Goal: Information Seeking & Learning: Learn about a topic

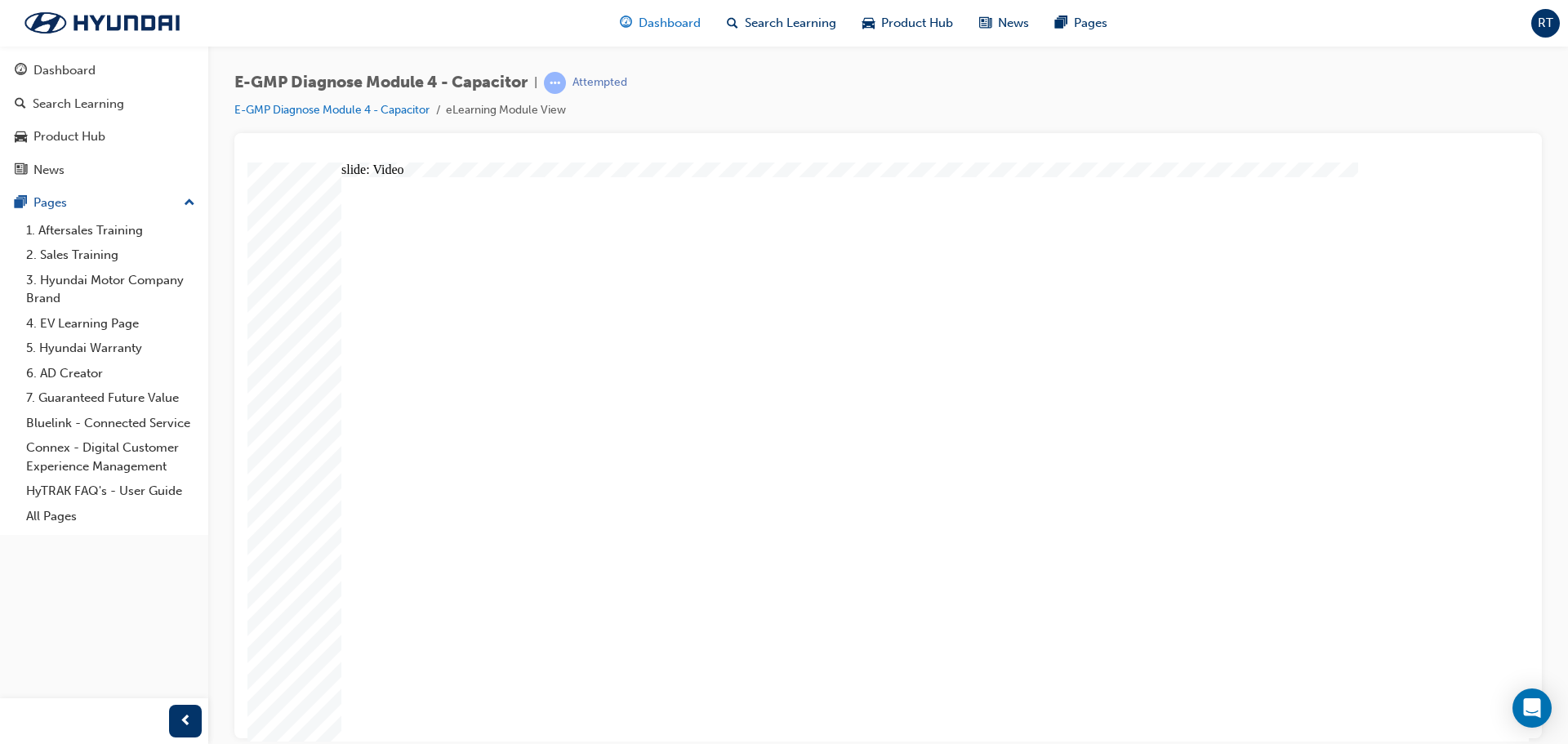
click at [669, 25] on span "Dashboard" at bounding box center [670, 23] width 62 height 19
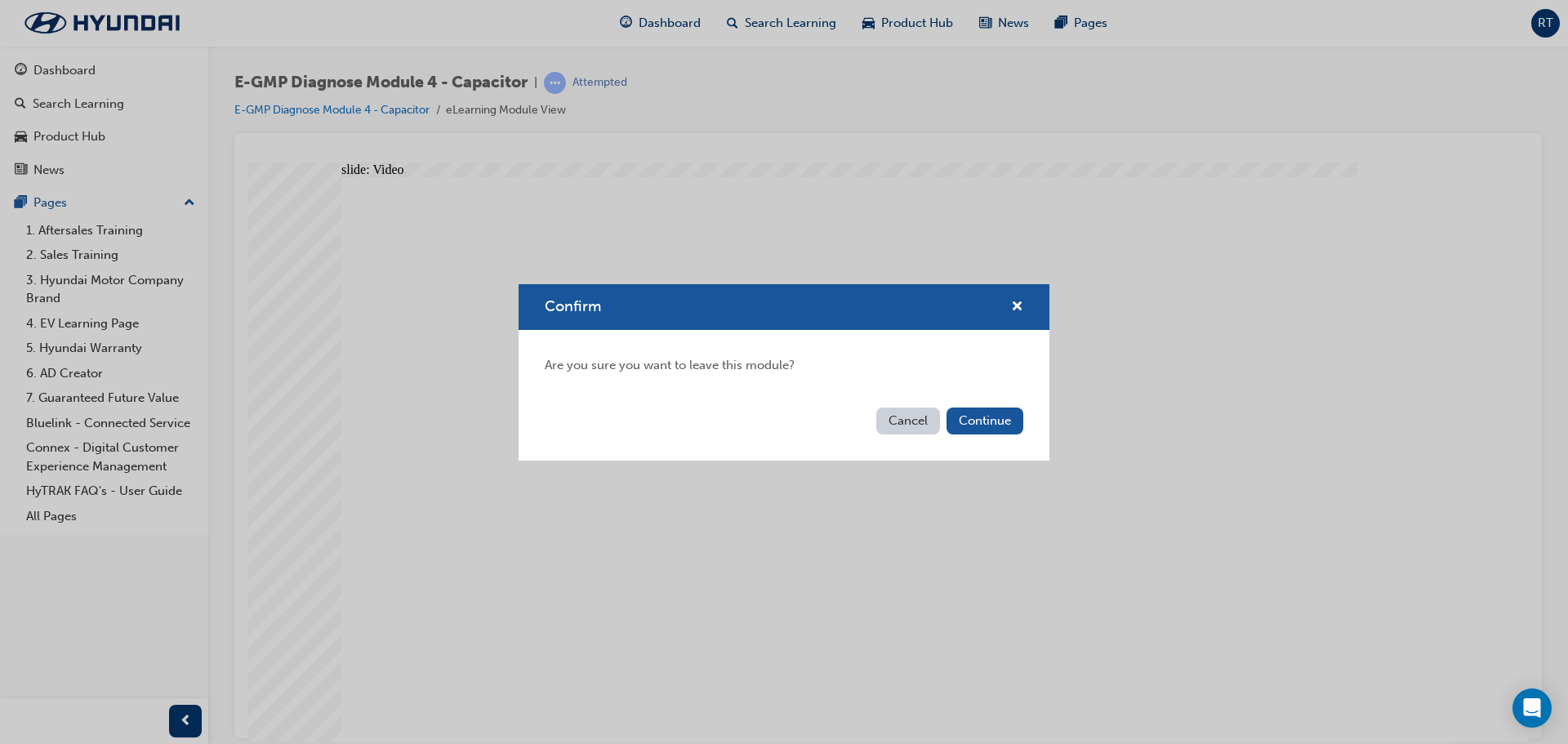
click at [900, 424] on button "Cancel" at bounding box center [908, 421] width 64 height 27
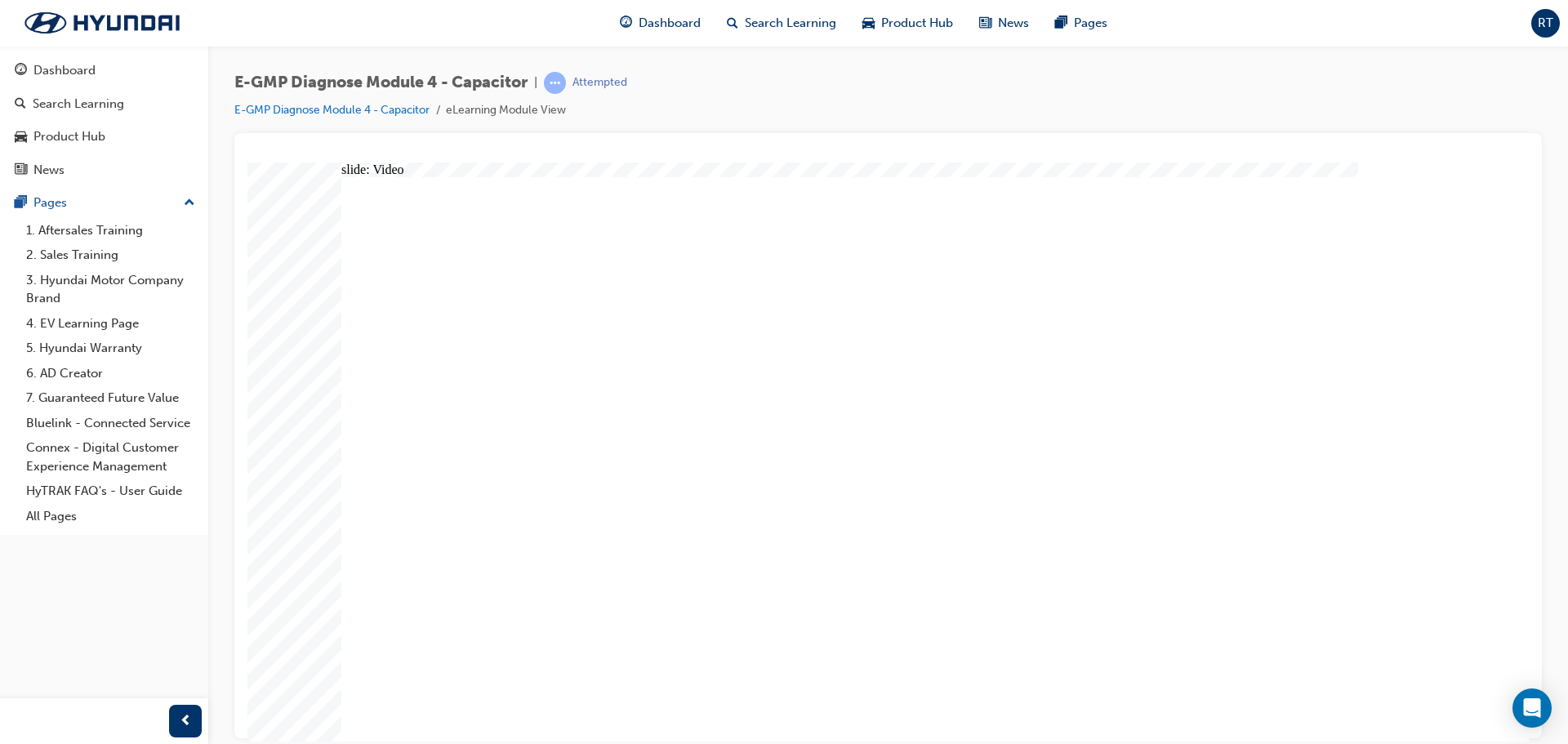
radio input "true"
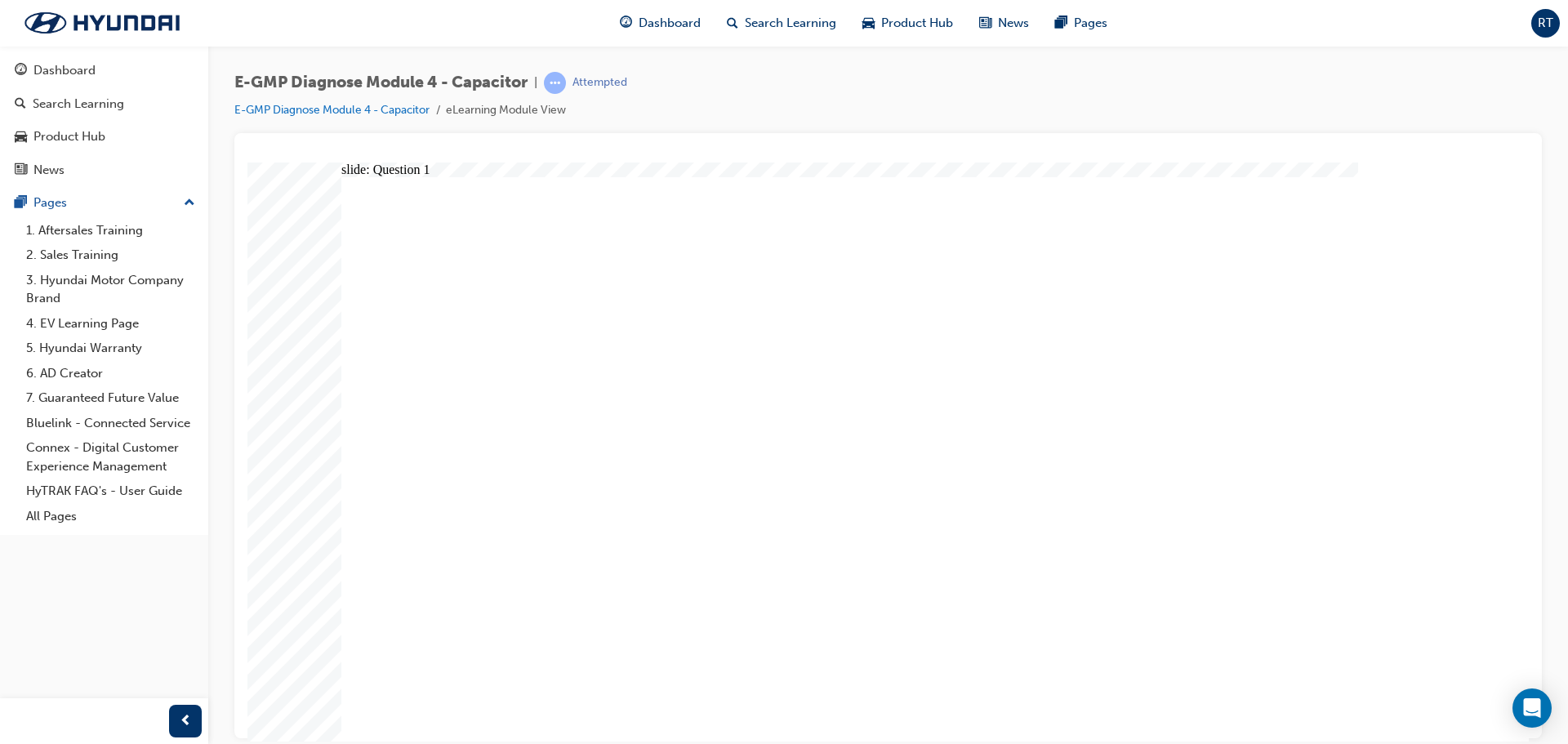
radio input "true"
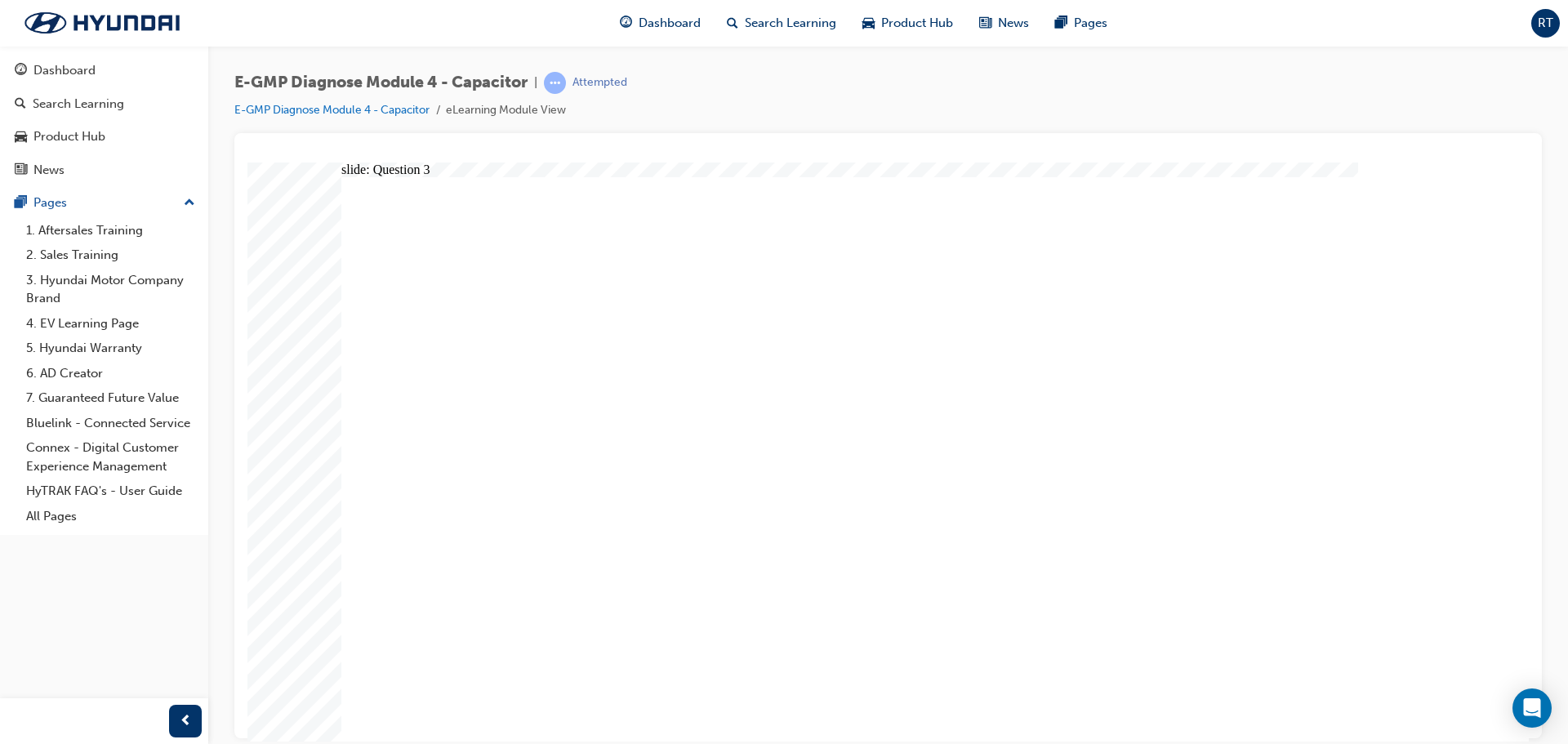
radio input "true"
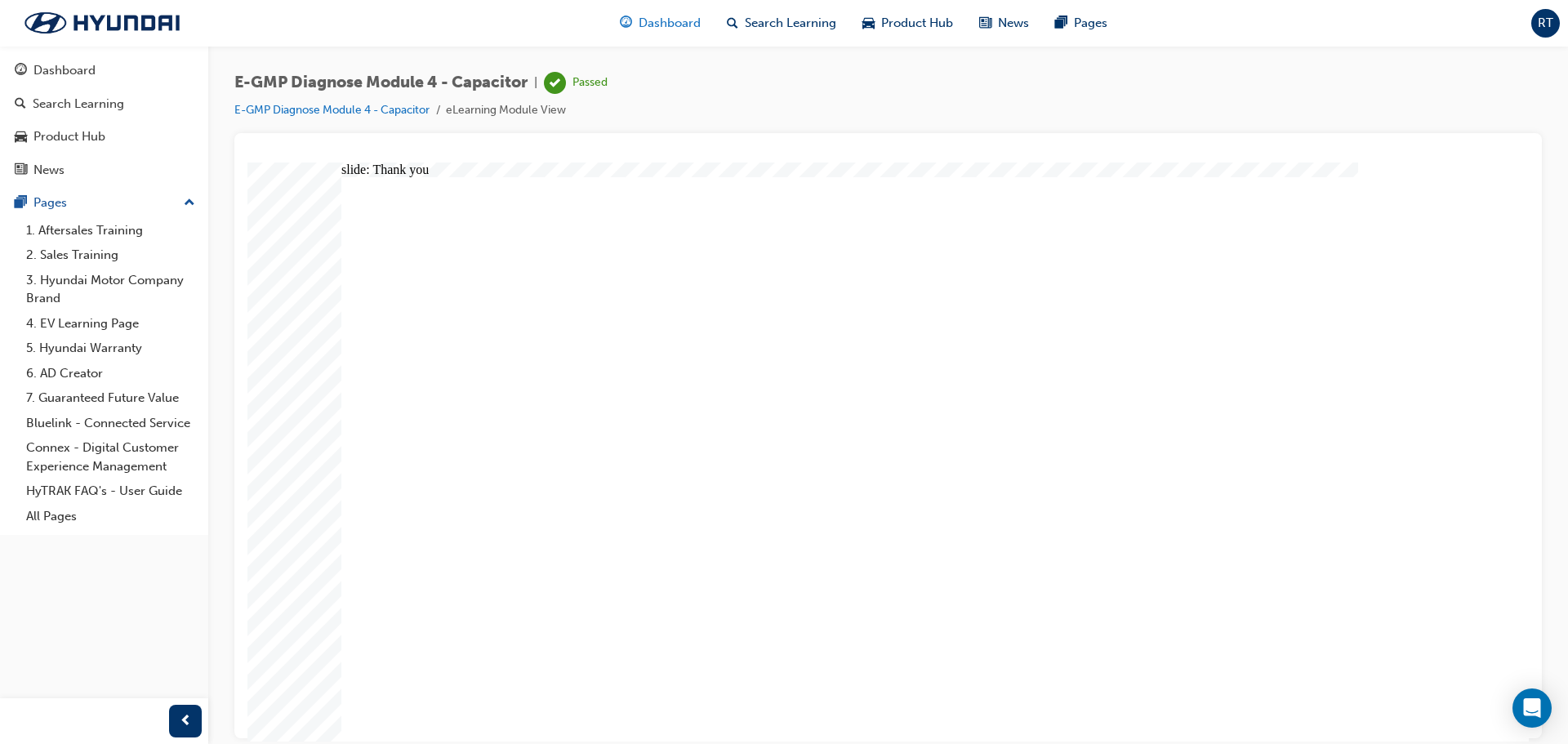
click at [634, 33] on div "Dashboard" at bounding box center [661, 23] width 107 height 34
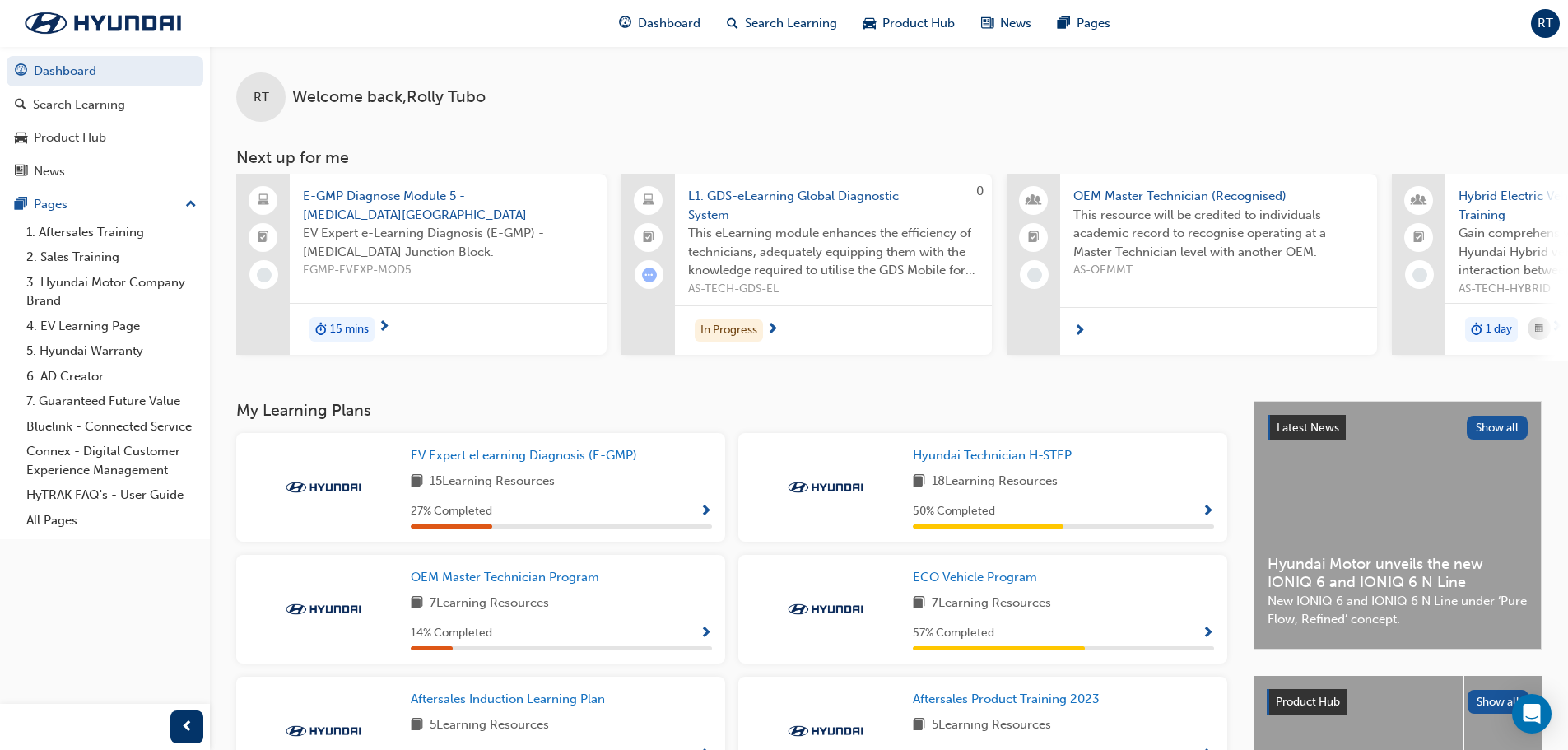
click at [363, 271] on span "EGMP-EVEXP-MOD5" at bounding box center [448, 271] width 291 height 19
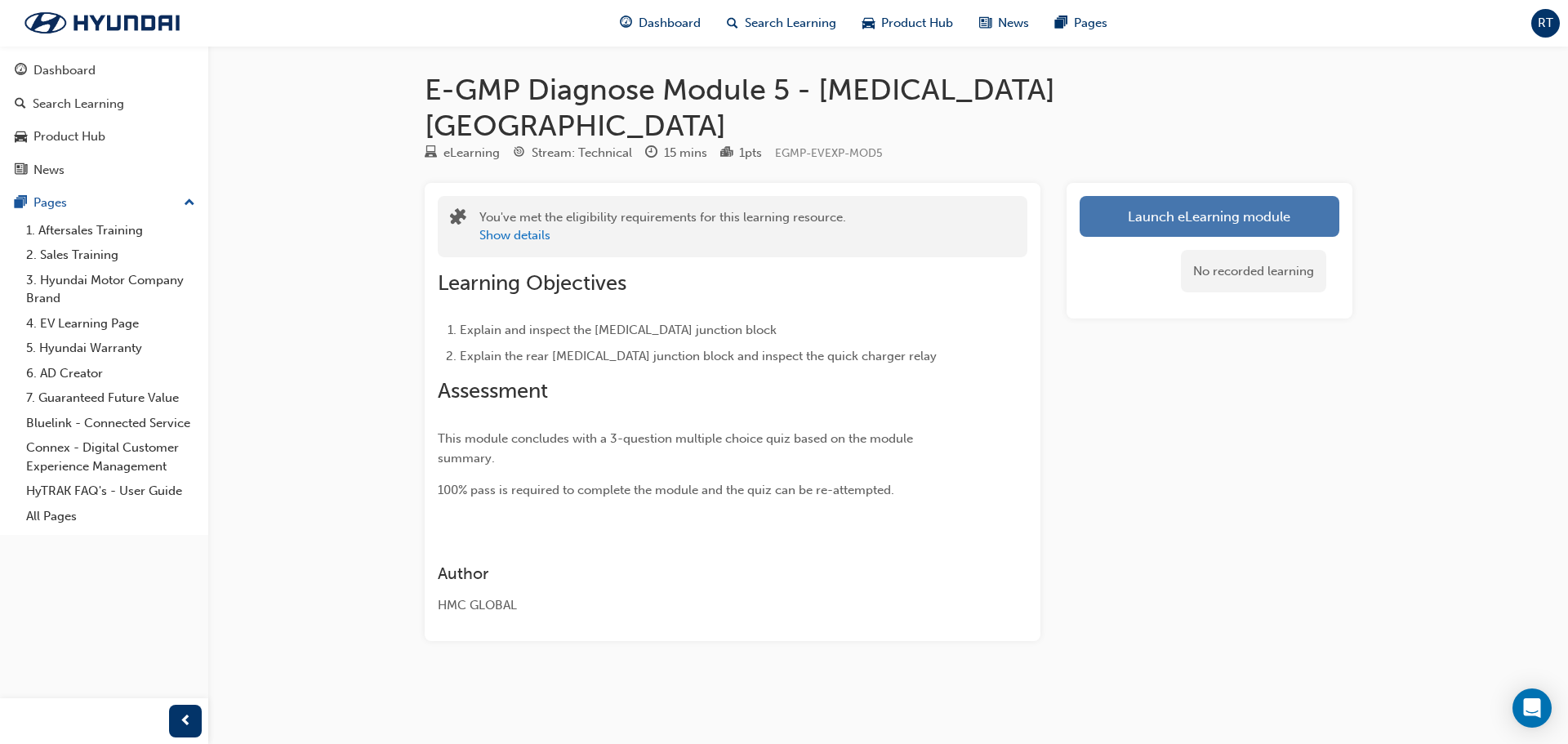
click at [1114, 196] on link "Launch eLearning module" at bounding box center [1210, 216] width 260 height 41
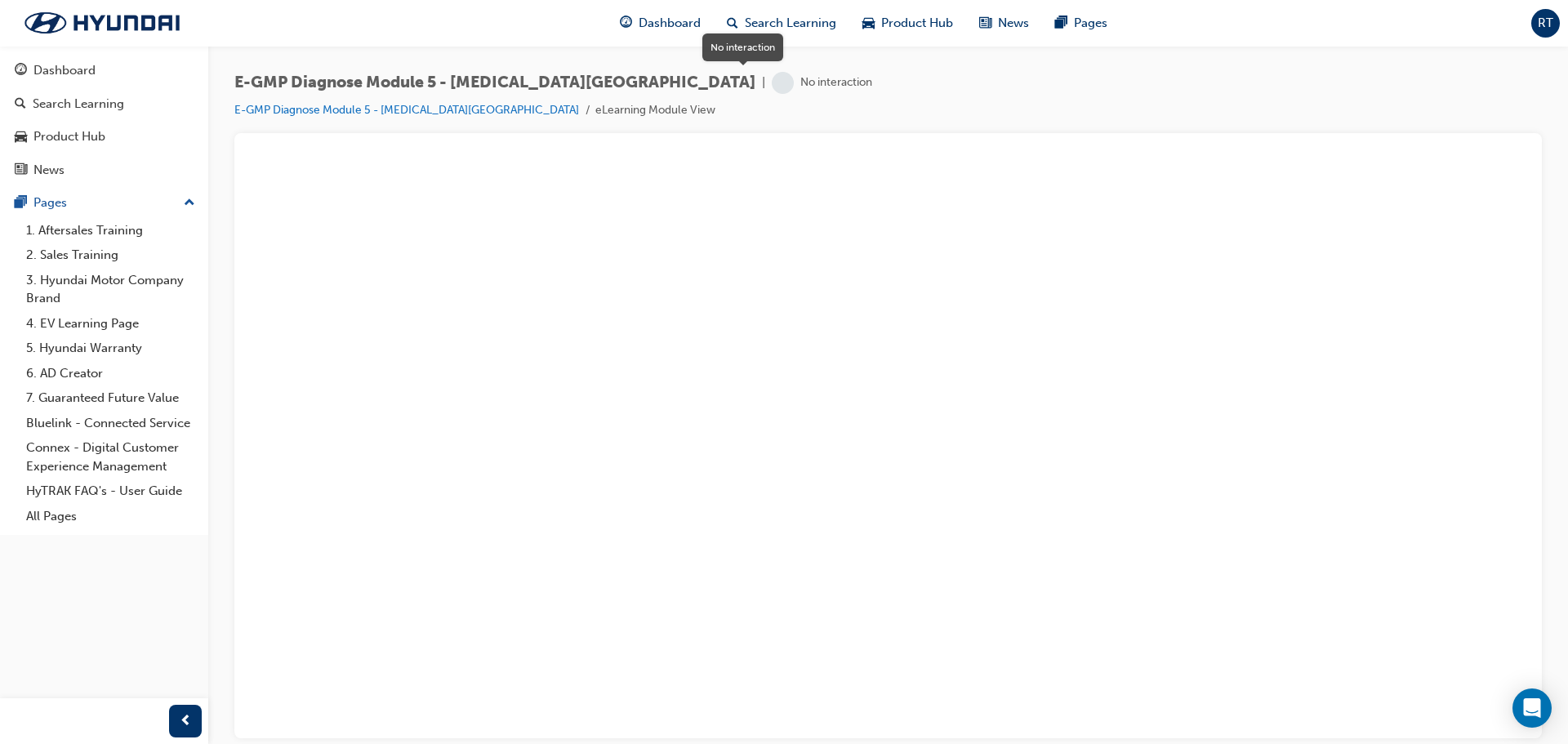
click at [771, 82] on span "learningRecordVerb_NONE-icon" at bounding box center [782, 82] width 22 height 22
click at [367, 113] on link "E-GMP Diagnose Module 5 - [MEDICAL_DATA][GEOGRAPHIC_DATA]" at bounding box center [407, 110] width 345 height 14
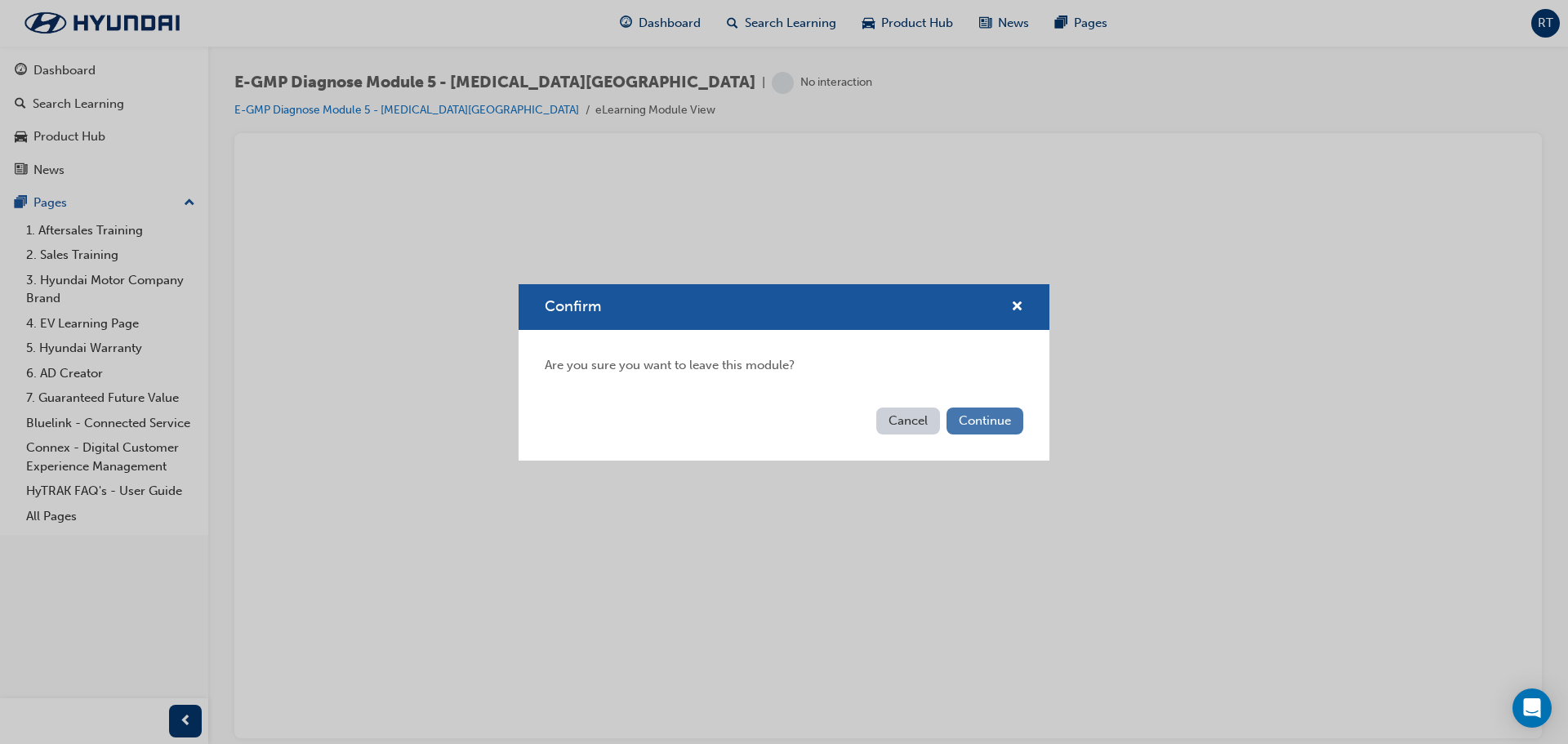
click at [971, 428] on button "Continue" at bounding box center [984, 421] width 77 height 27
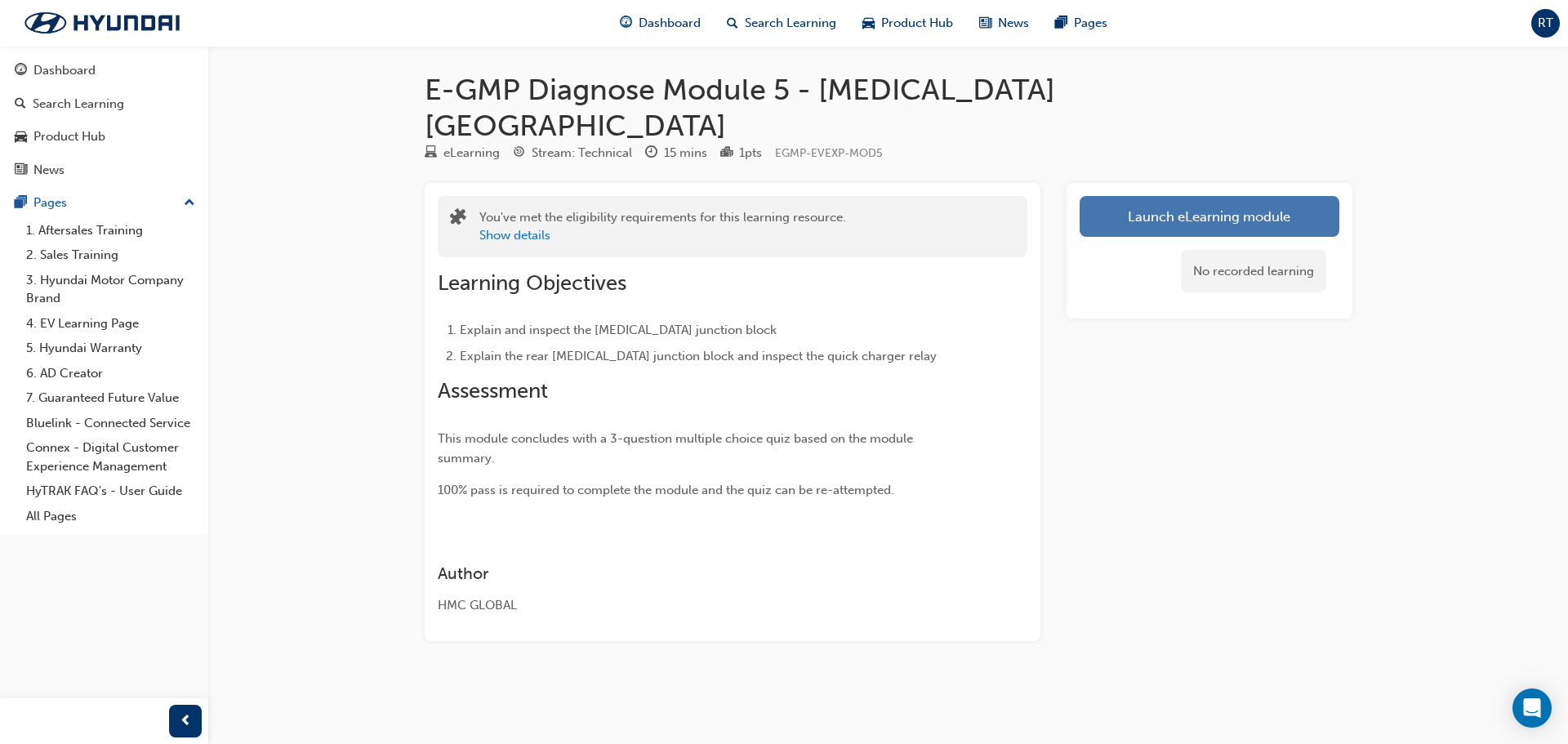
click at [1217, 196] on link "Launch eLearning module" at bounding box center [1210, 216] width 260 height 41
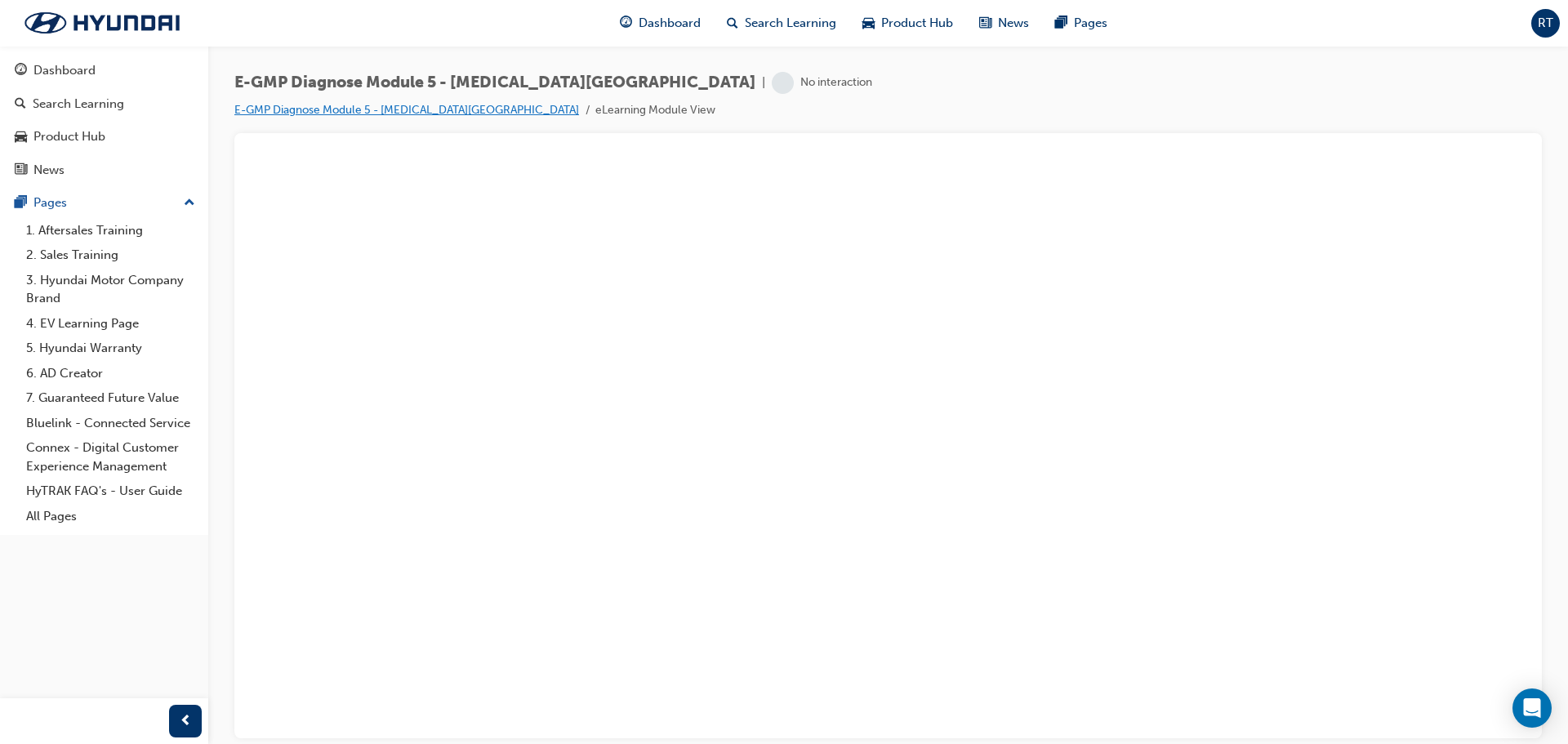
click at [436, 107] on link "E-GMP Diagnose Module 5 - [MEDICAL_DATA][GEOGRAPHIC_DATA]" at bounding box center [407, 110] width 345 height 14
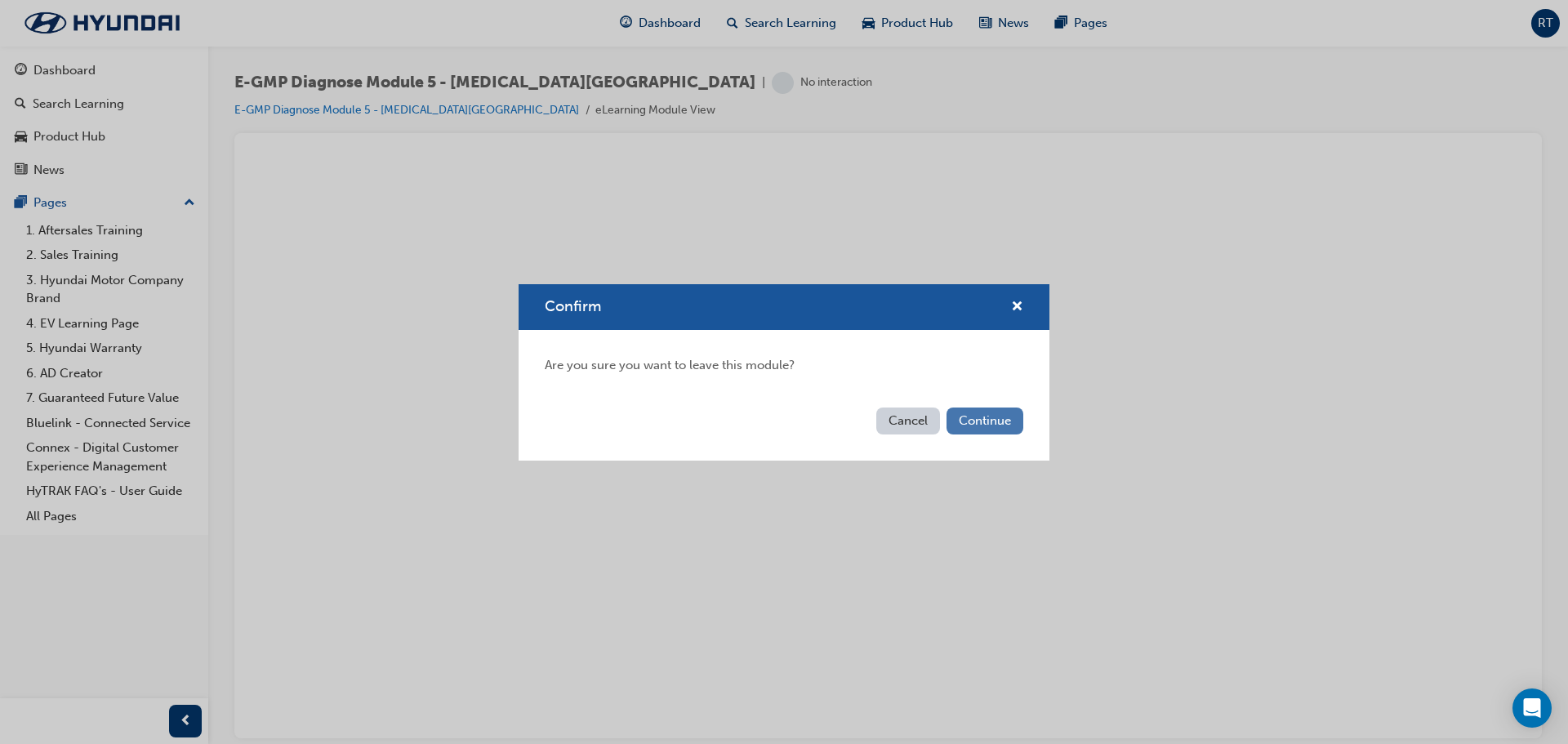
click at [972, 427] on button "Continue" at bounding box center [984, 421] width 77 height 27
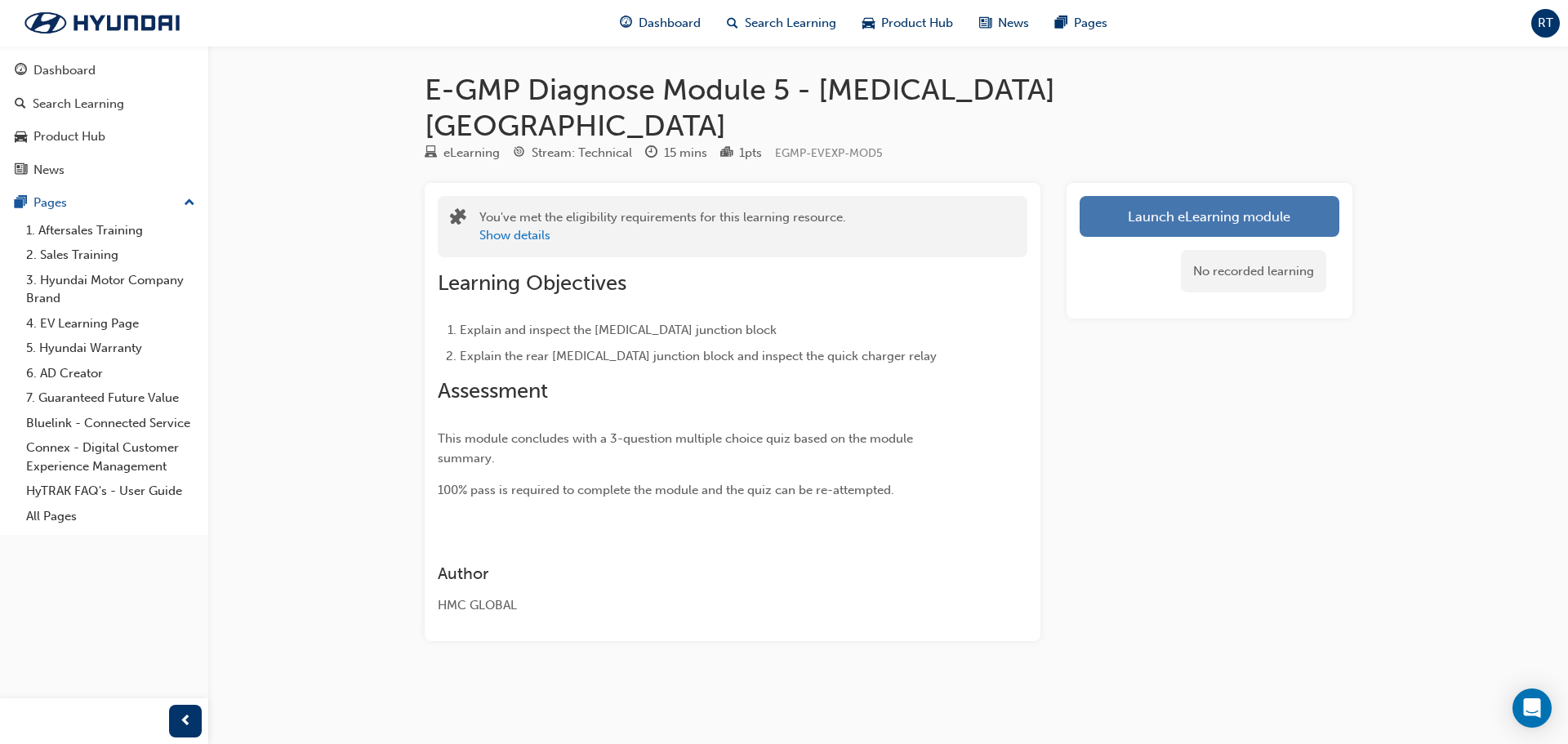
click at [1226, 196] on link "Launch eLearning module" at bounding box center [1210, 216] width 260 height 41
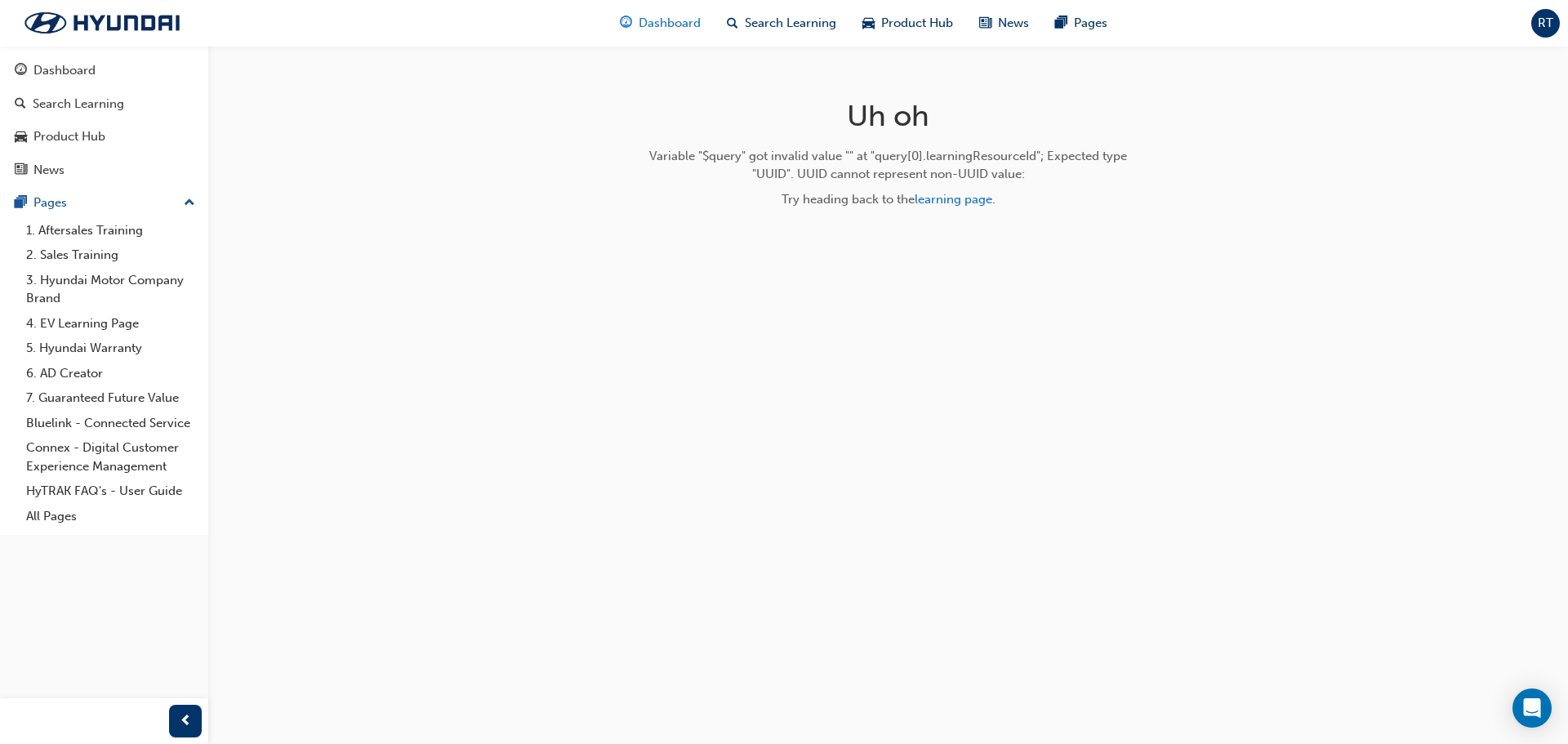
click at [689, 23] on span "Dashboard" at bounding box center [670, 23] width 62 height 19
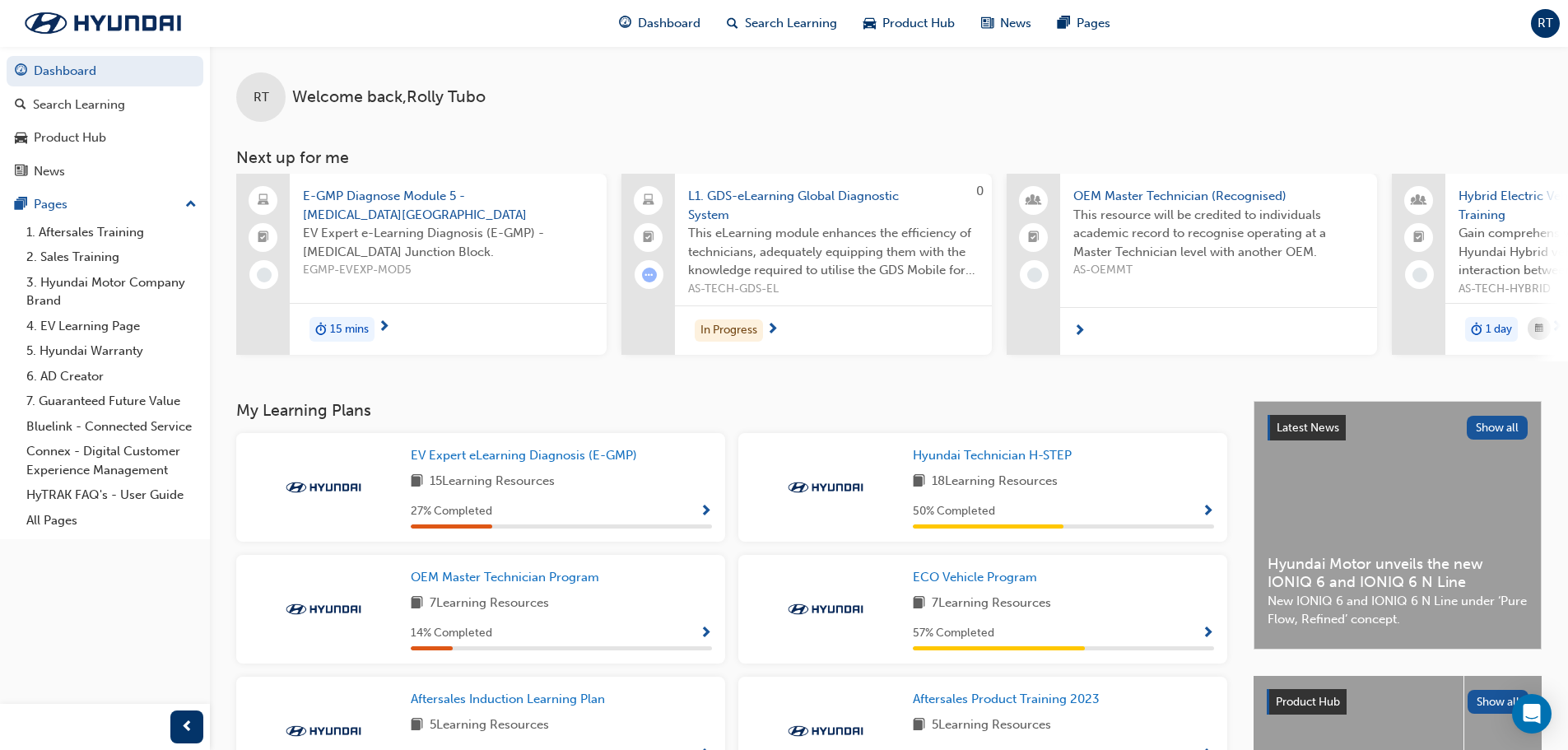
click at [394, 201] on span "E-GMP Diagnose Module 5 - [MEDICAL_DATA][GEOGRAPHIC_DATA]" at bounding box center [448, 205] width 291 height 37
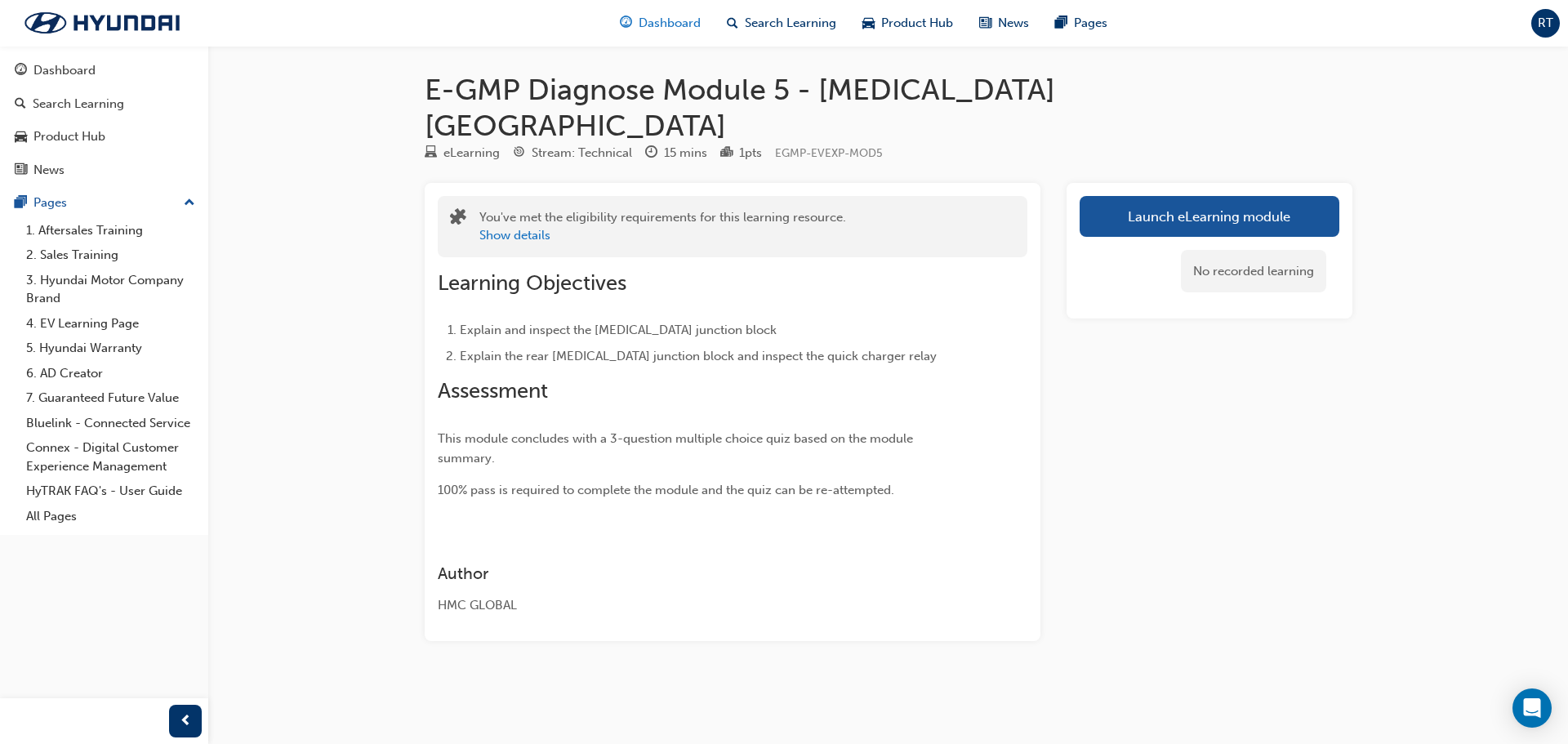
click at [654, 18] on span "Dashboard" at bounding box center [670, 23] width 62 height 19
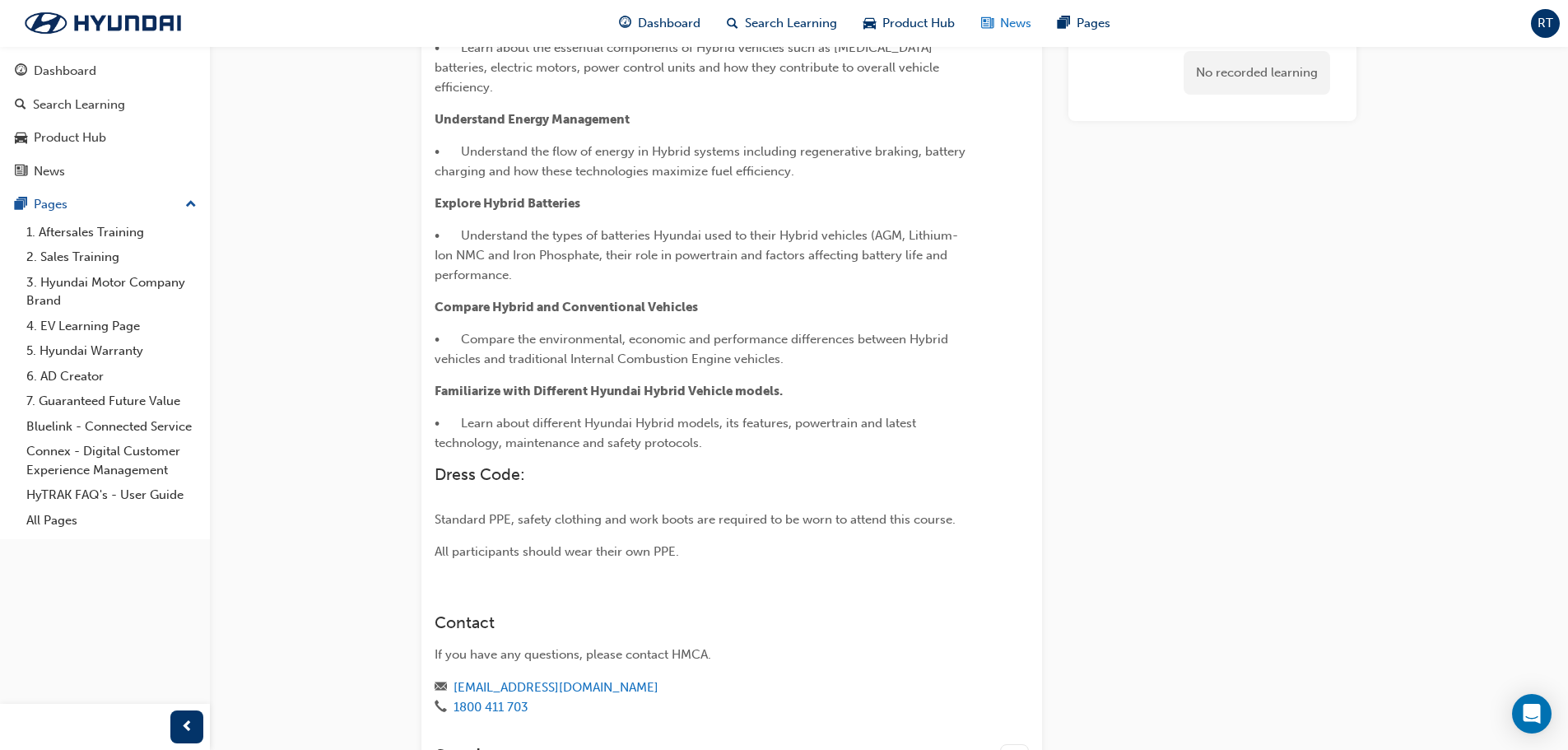
scroll to position [396, 0]
click at [658, 24] on span "Dashboard" at bounding box center [669, 24] width 63 height 19
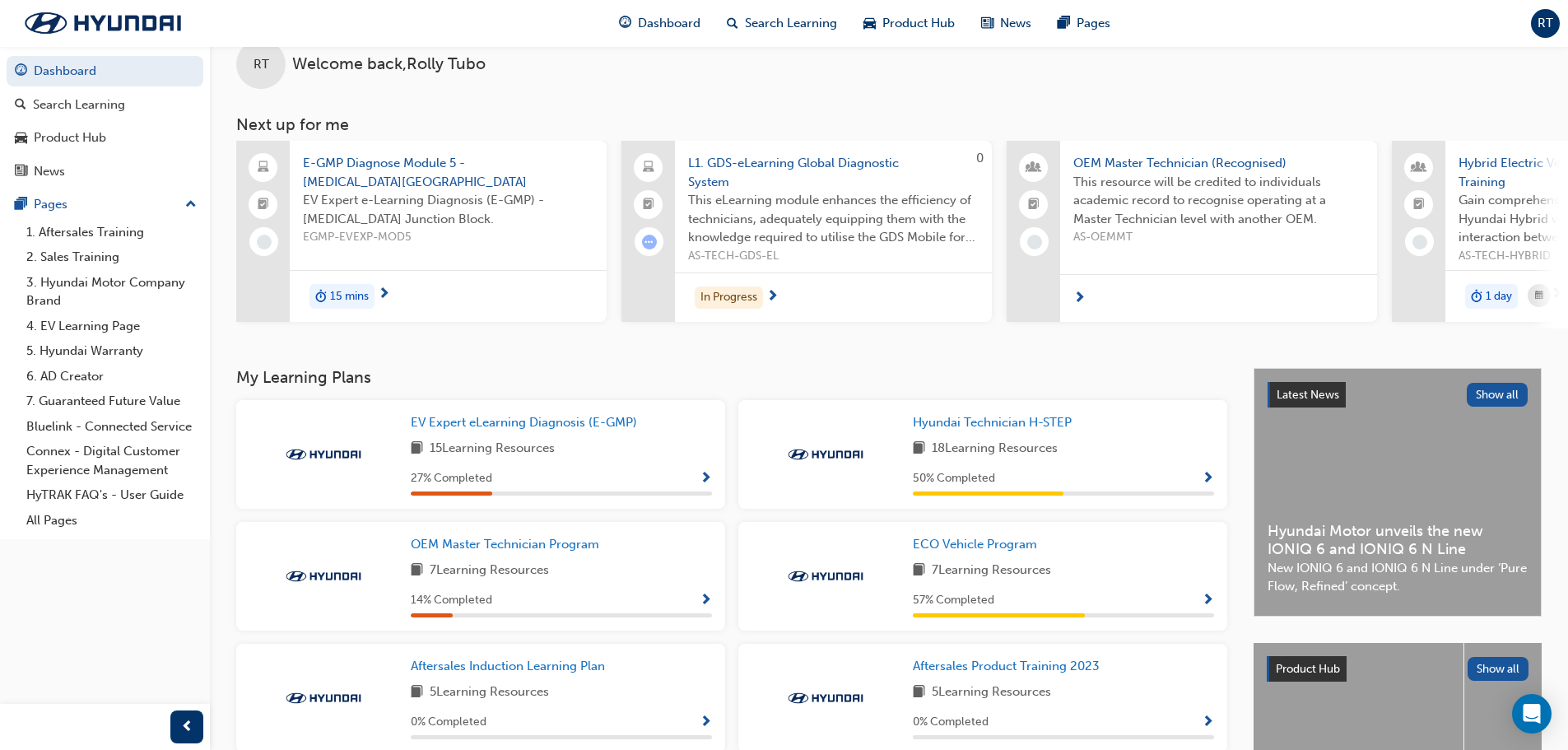
click at [658, 24] on span "Dashboard" at bounding box center [669, 24] width 63 height 19
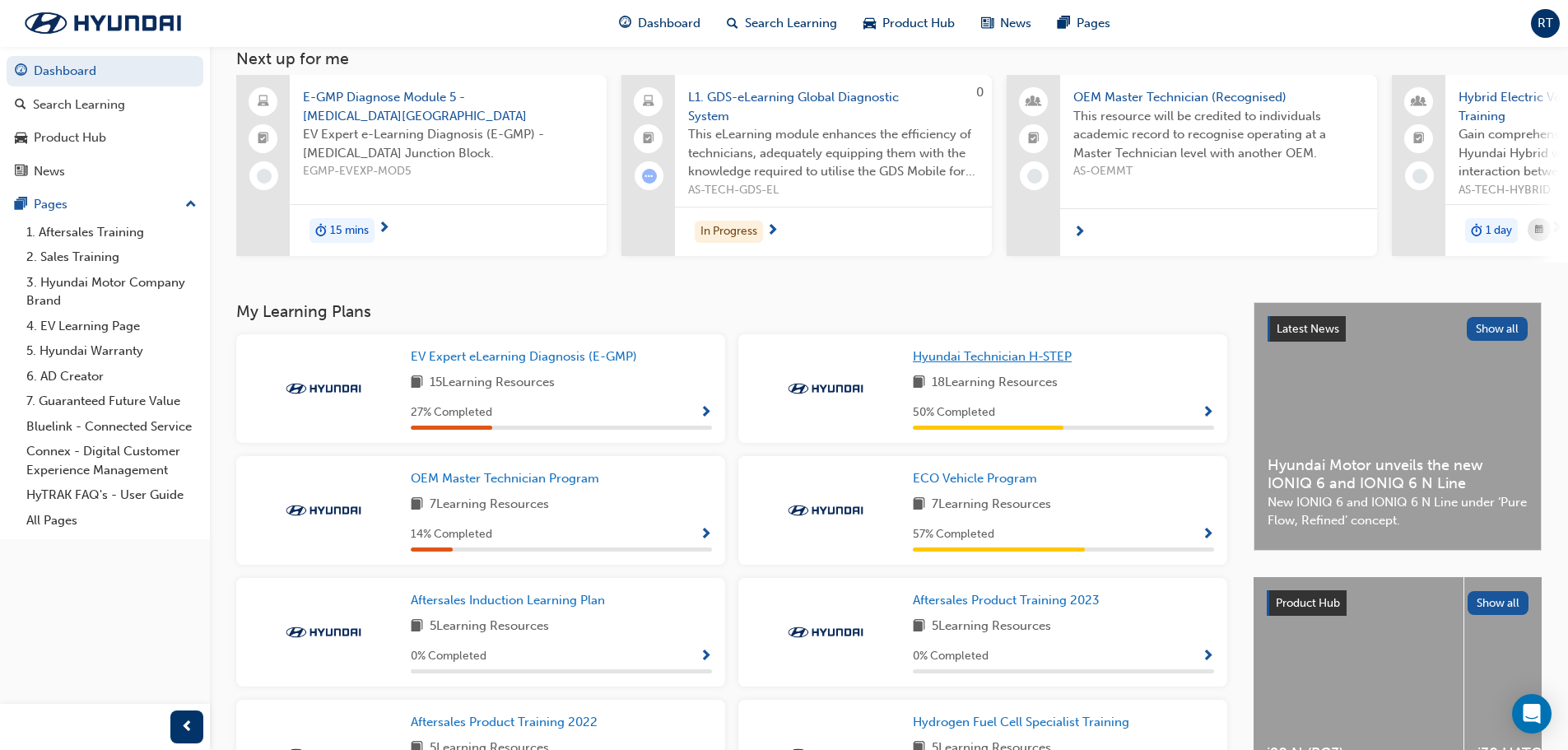
click at [980, 364] on span "Hyundai Technician H-STEP" at bounding box center [992, 356] width 159 height 15
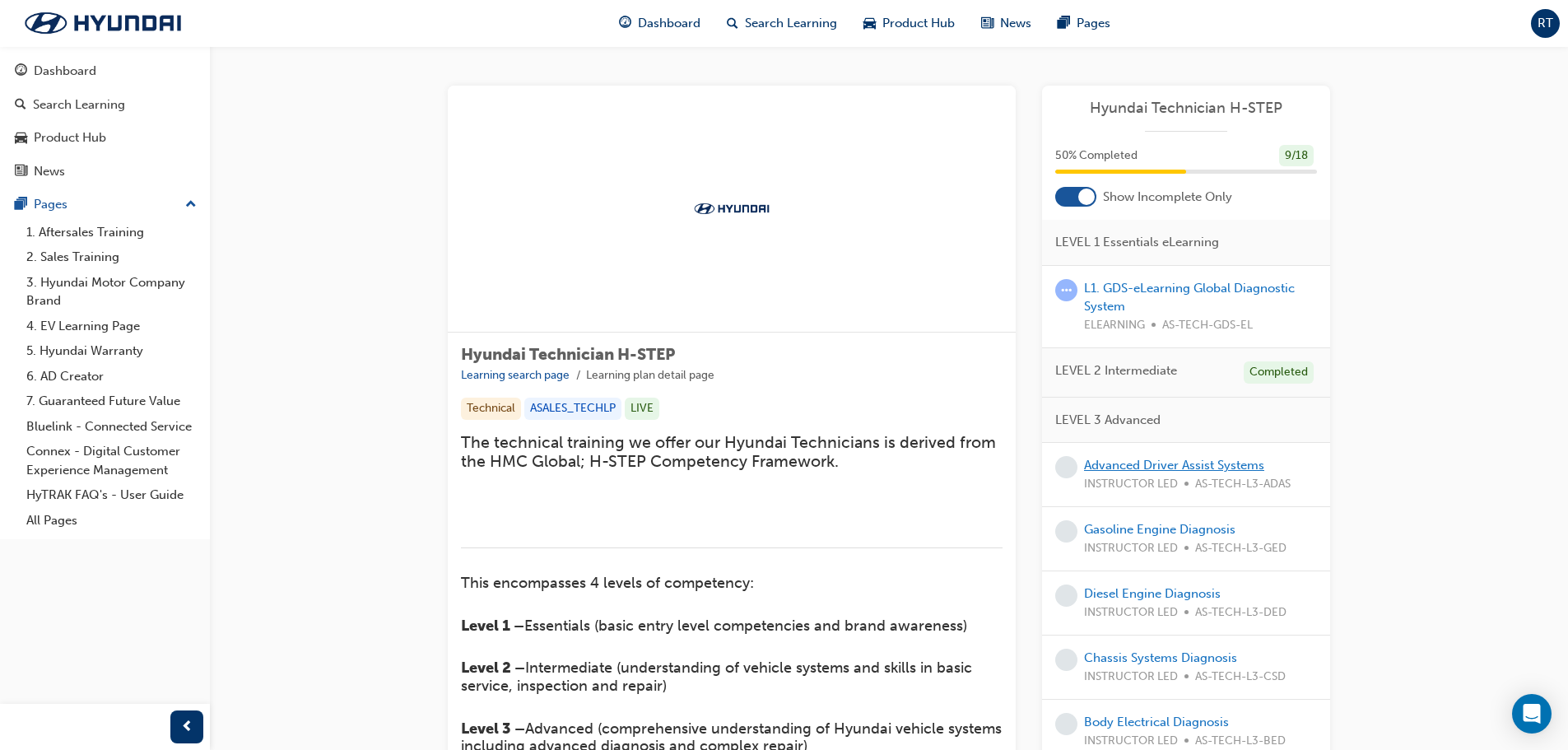
click at [1128, 468] on link "Advanced Driver Assist Systems" at bounding box center [1174, 464] width 181 height 15
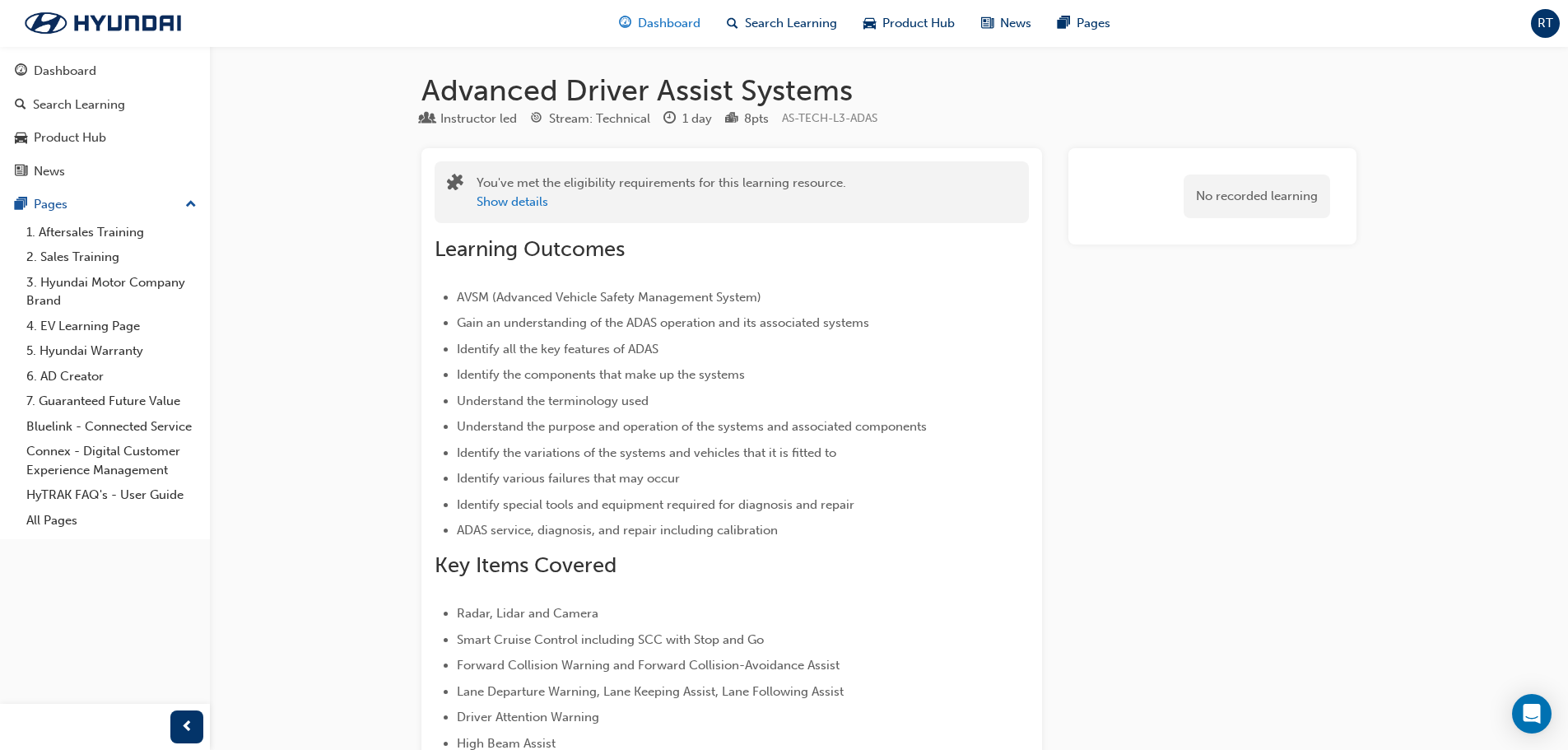
click at [681, 26] on span "Dashboard" at bounding box center [669, 24] width 63 height 19
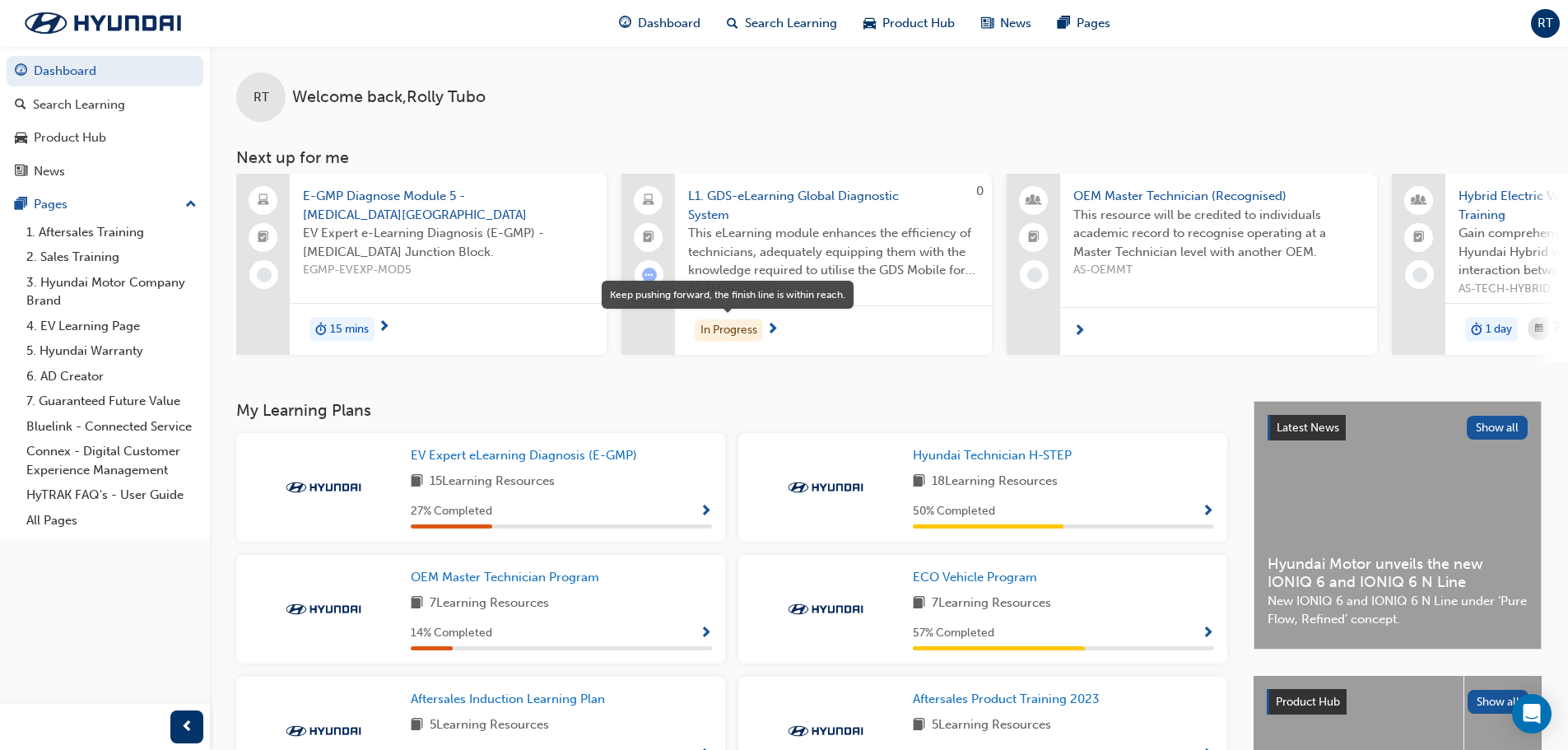
click at [747, 333] on div "In Progress" at bounding box center [729, 330] width 68 height 22
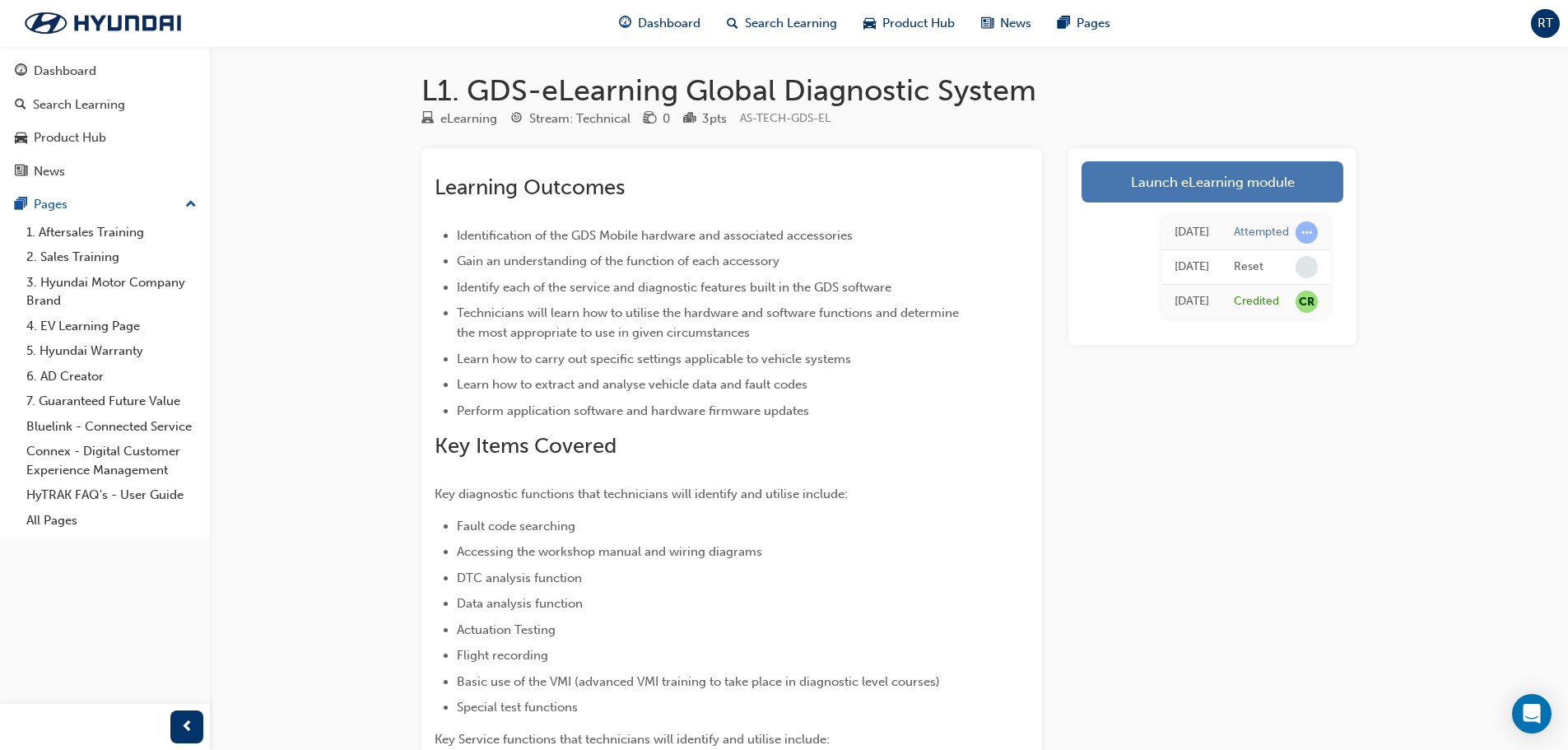
click at [1181, 181] on link "Launch eLearning module" at bounding box center [1212, 182] width 262 height 41
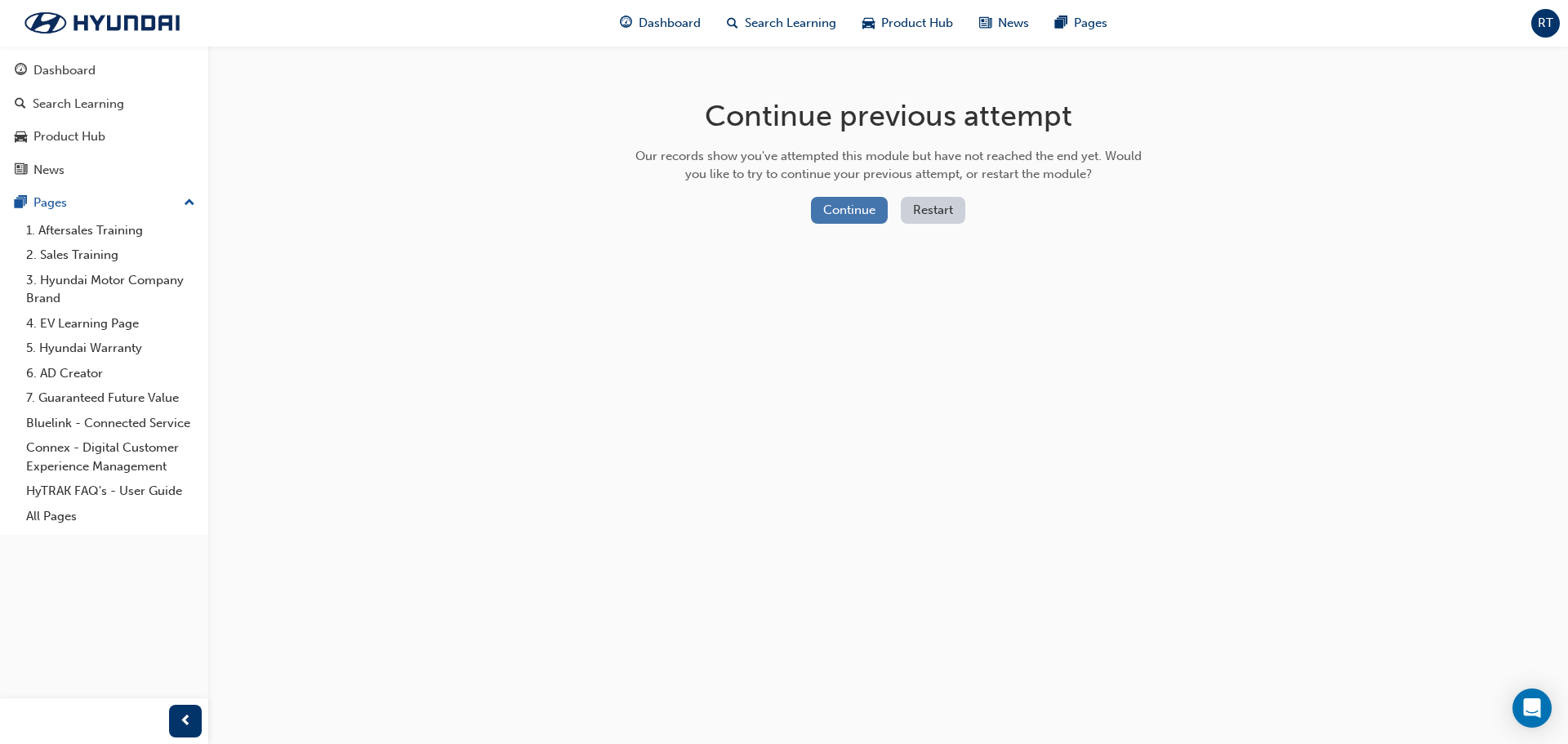
click at [876, 217] on button "Continue" at bounding box center [849, 210] width 77 height 27
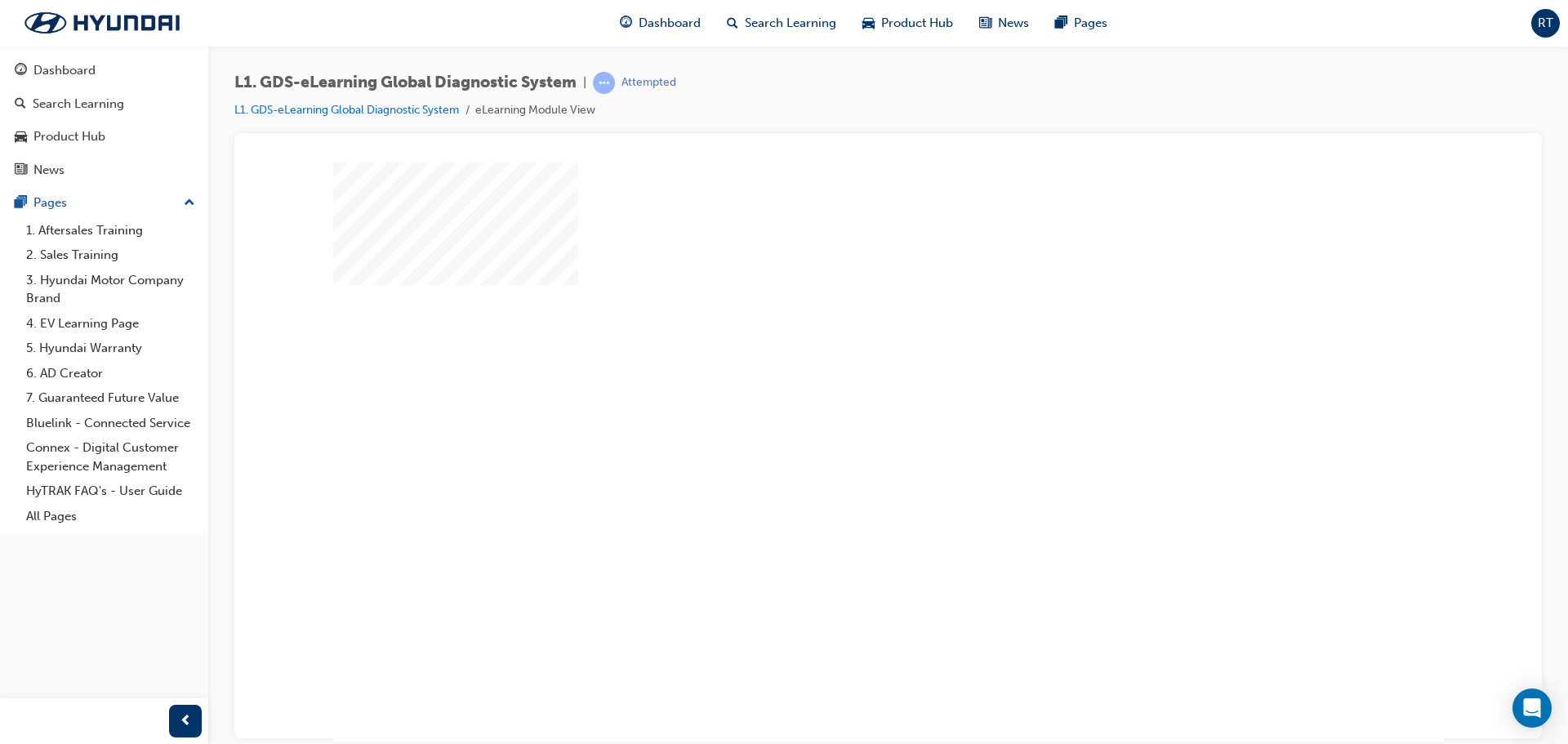
click at [842, 404] on div "play" at bounding box center [842, 404] width 0 height 0
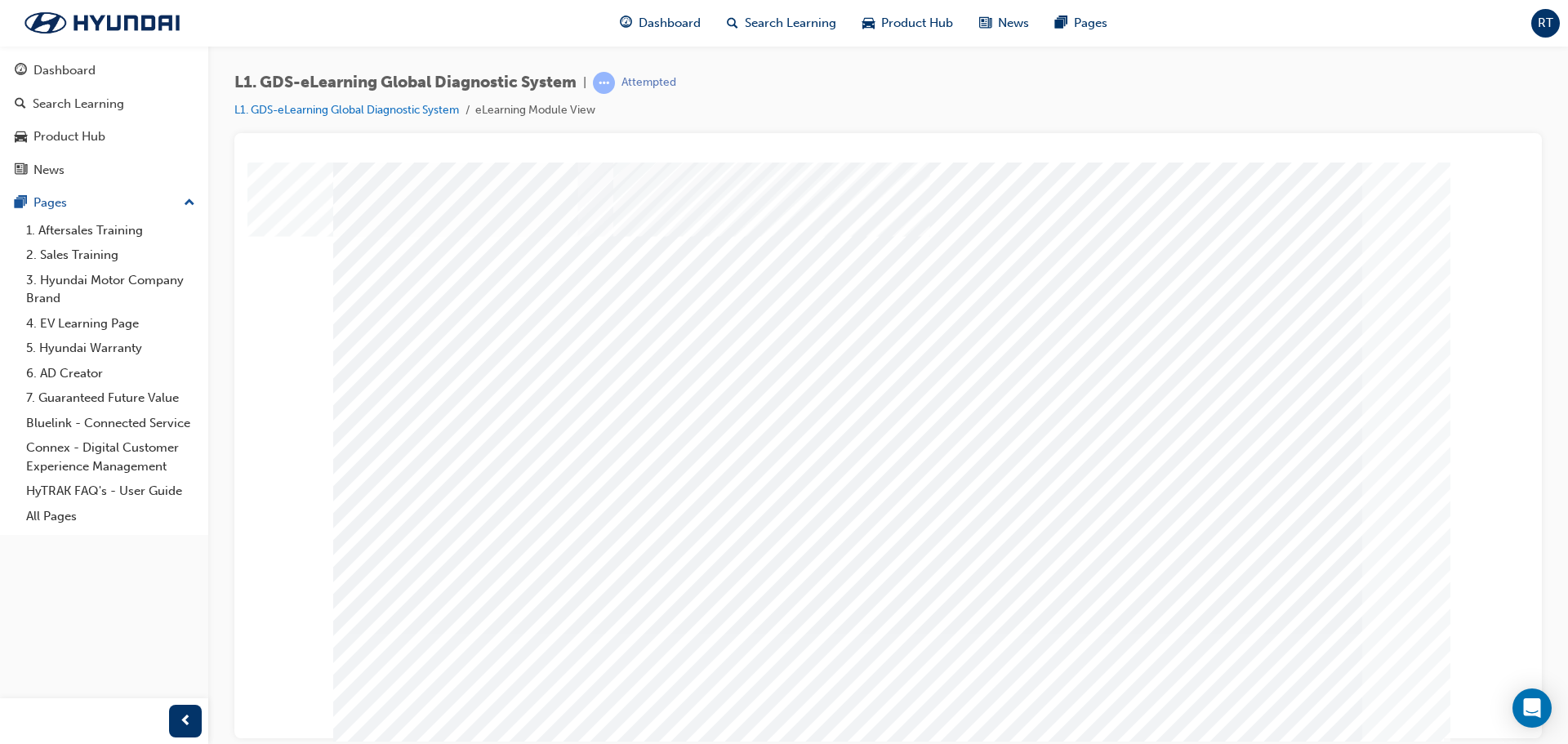
click at [296, 111] on link "L1. GDS-eLearning Global Diagnostic System" at bounding box center [346, 110] width 224 height 14
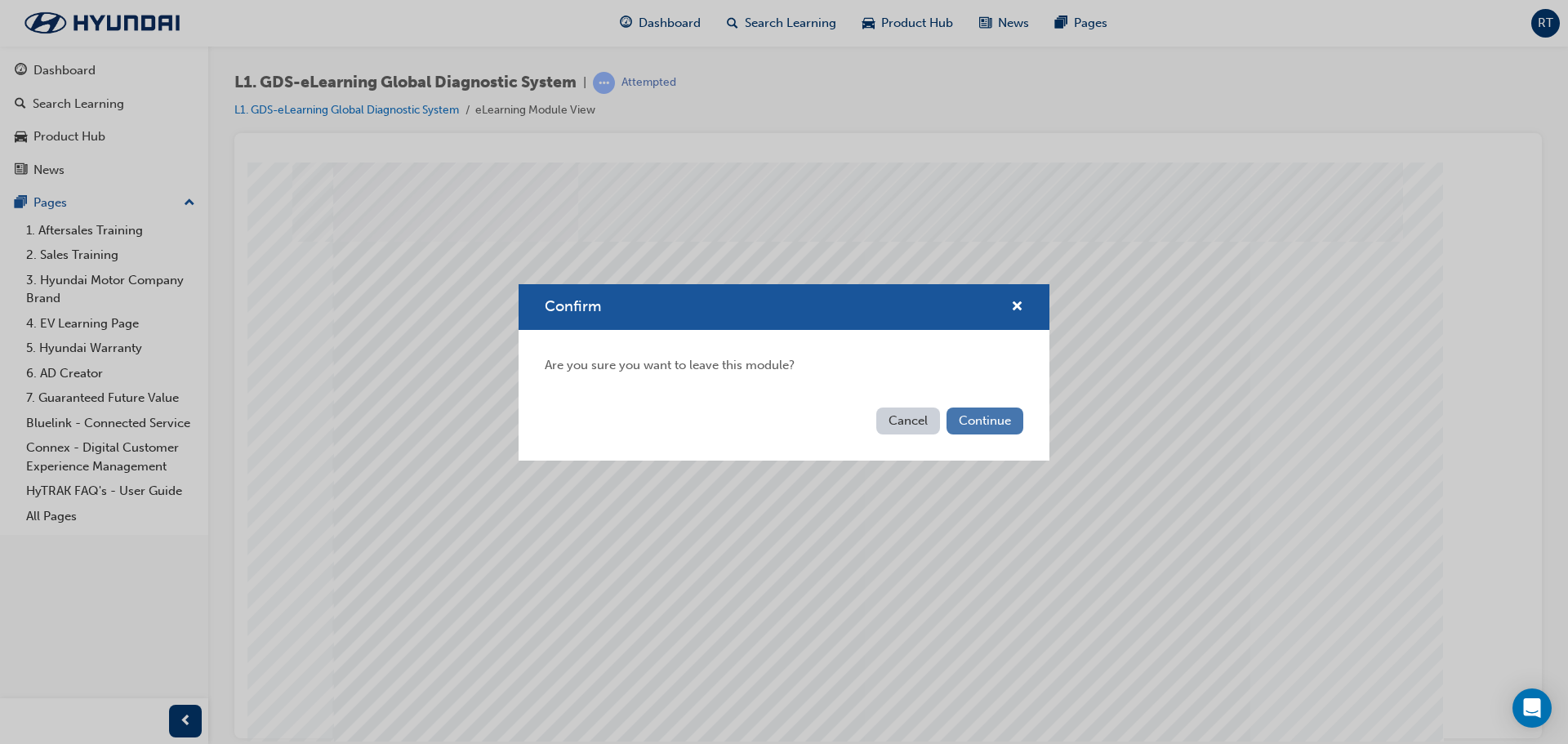
click at [967, 413] on button "Continue" at bounding box center [984, 421] width 77 height 27
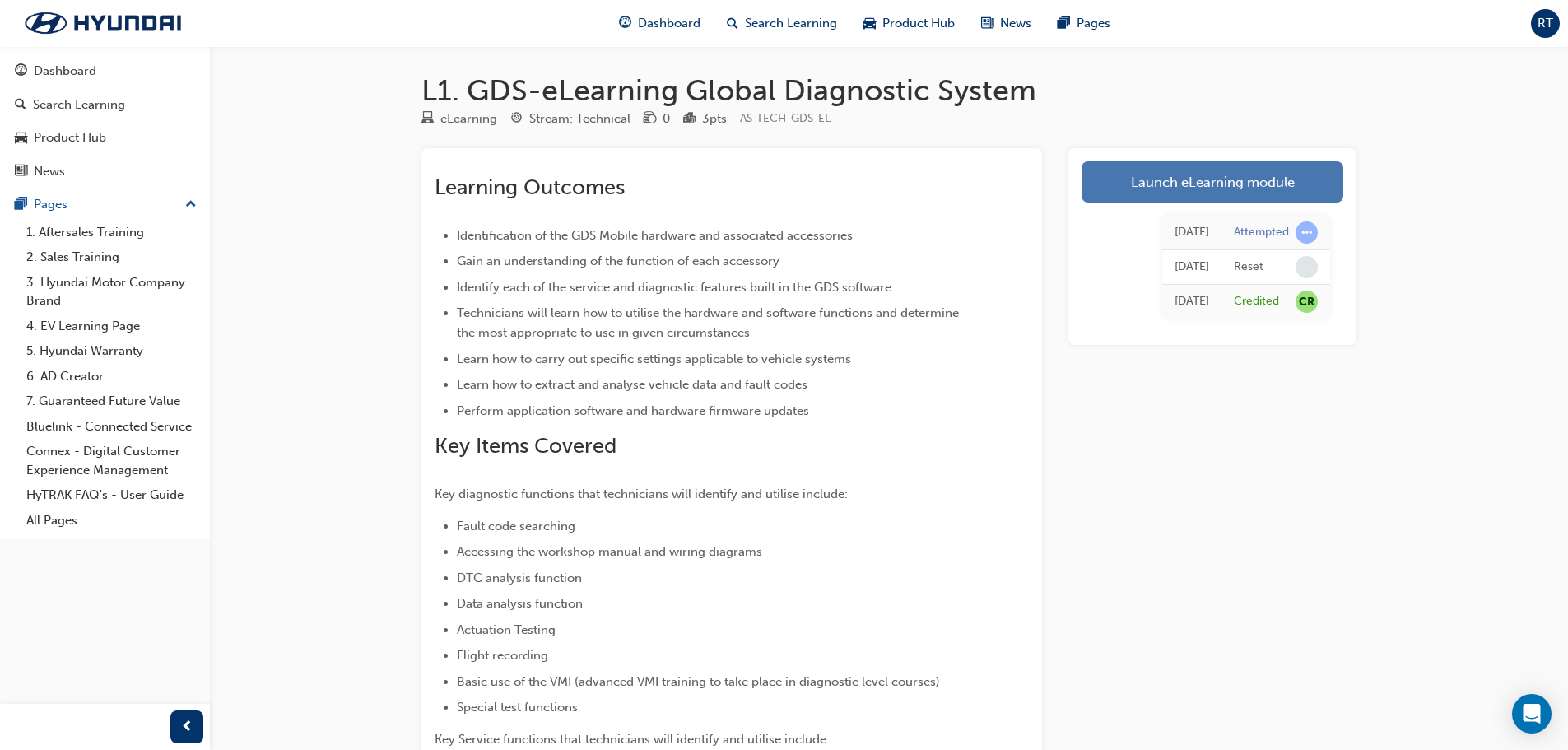
click at [1183, 175] on link "Launch eLearning module" at bounding box center [1212, 182] width 262 height 41
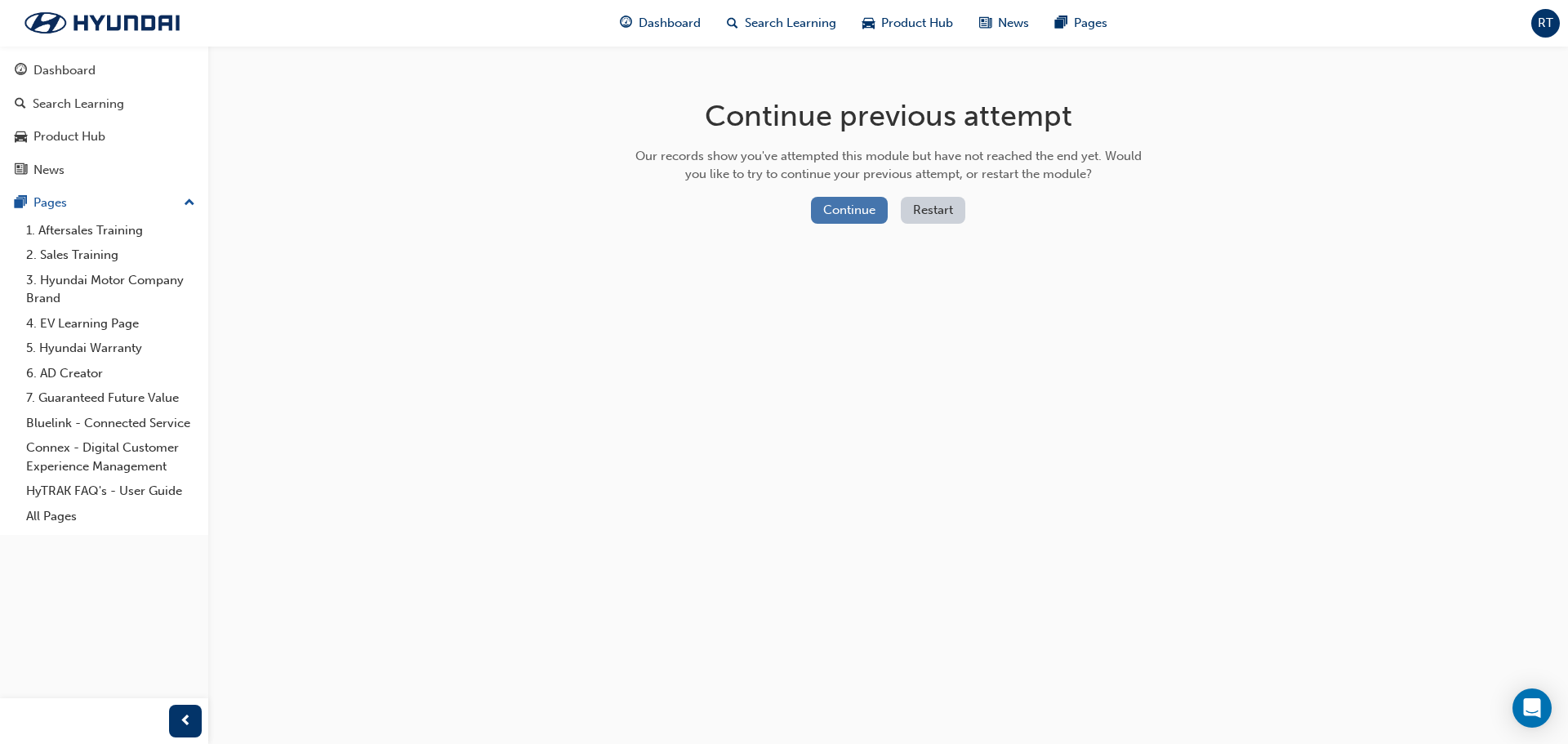
click at [871, 210] on button "Continue" at bounding box center [849, 210] width 77 height 27
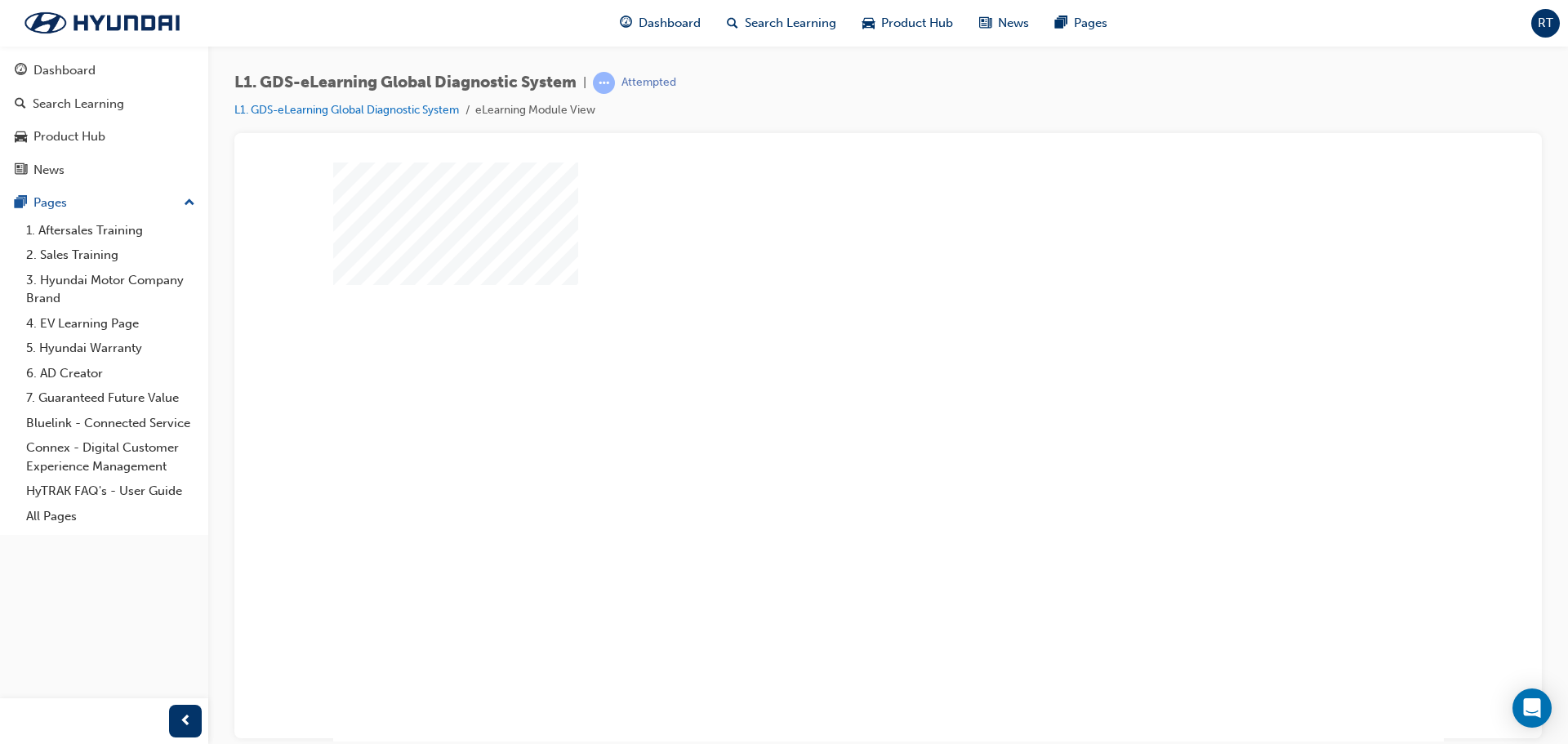
click at [842, 404] on div "play" at bounding box center [842, 404] width 0 height 0
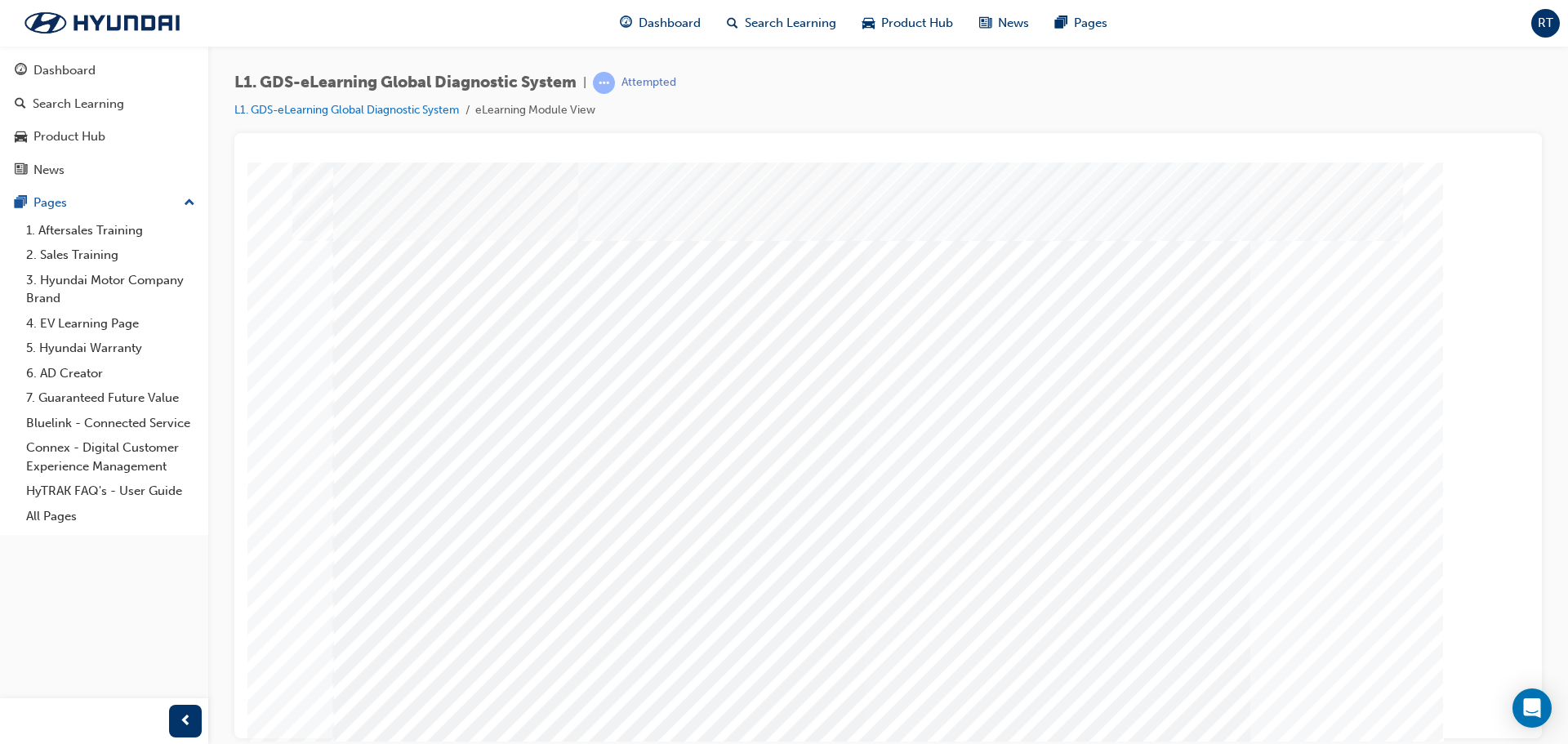
scroll to position [34, 0]
click at [254, 167] on div "Content Image Right" at bounding box center [887, 167] width 1268 height 0
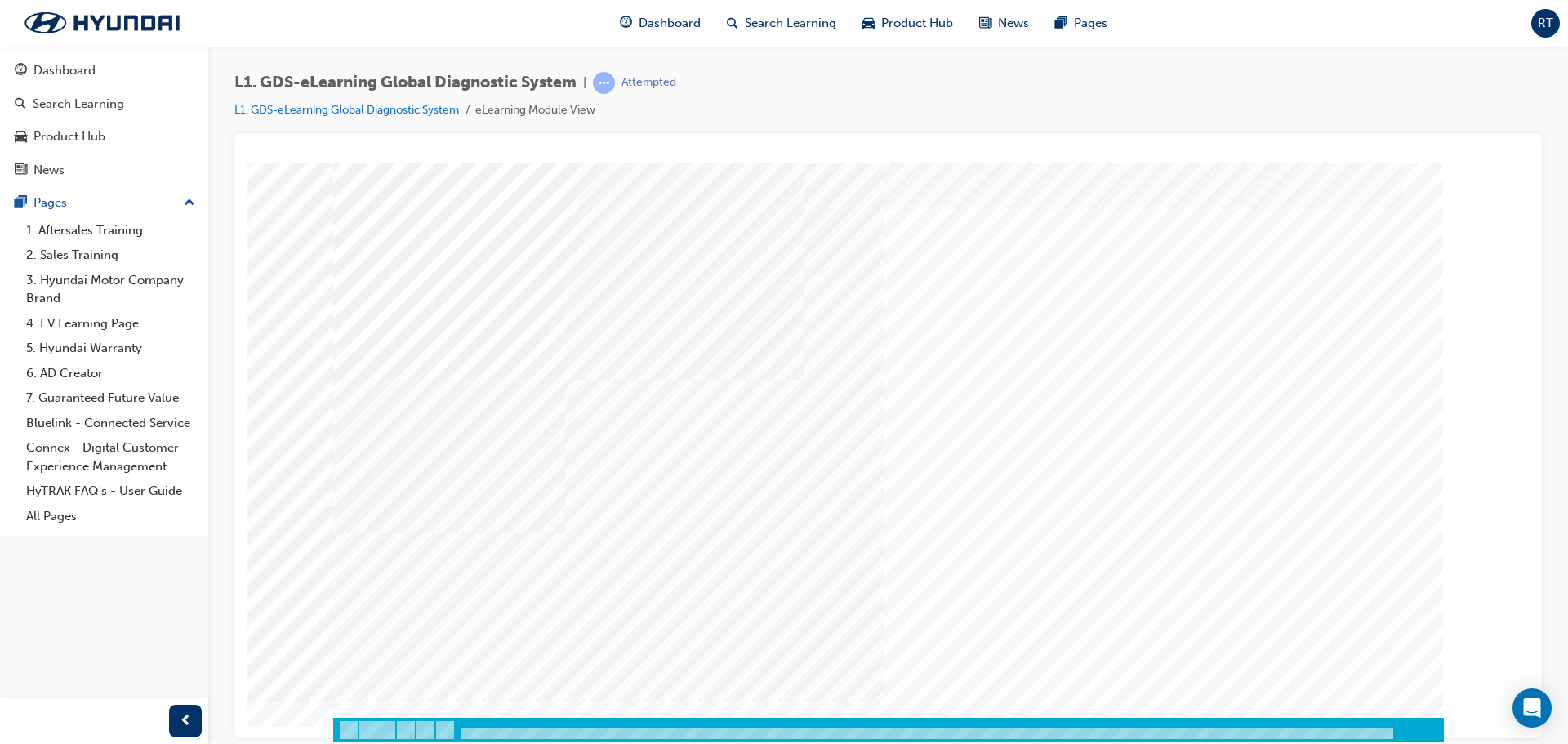
scroll to position [34, 0]
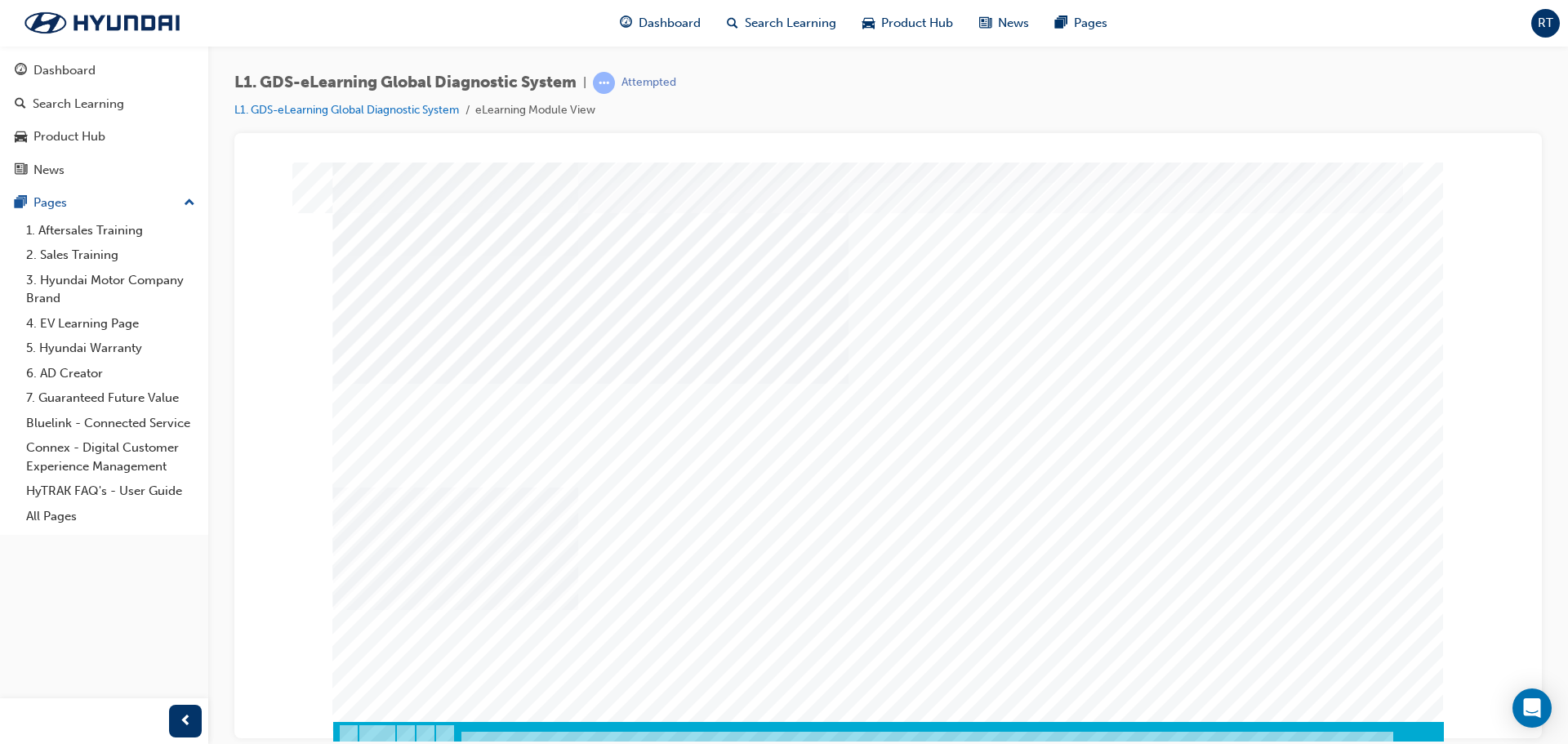
scroll to position [33, 0]
